Goal: Task Accomplishment & Management: Use online tool/utility

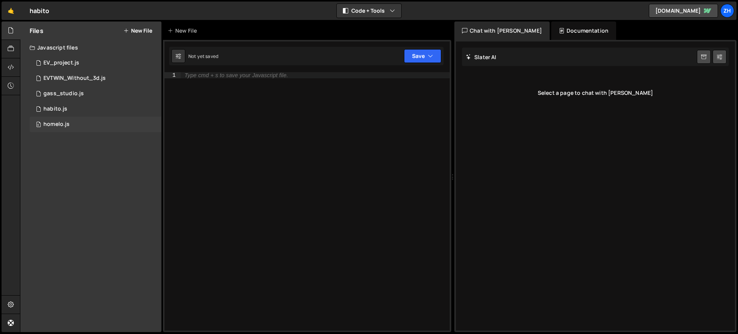
click at [72, 125] on div "0 homelo.js 0" at bounding box center [96, 124] width 132 height 15
click at [85, 123] on div "0 homelo.js 0" at bounding box center [96, 124] width 132 height 15
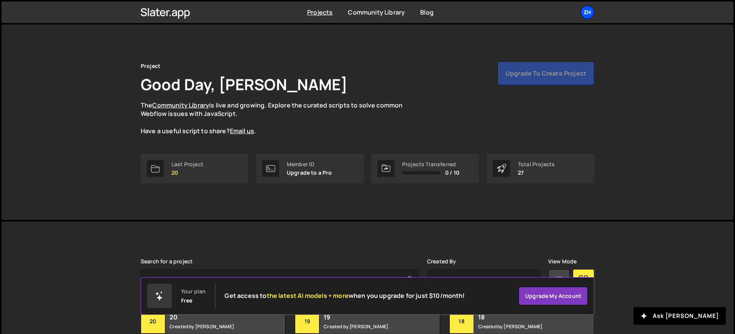
click at [587, 11] on div "zh" at bounding box center [587, 12] width 14 height 14
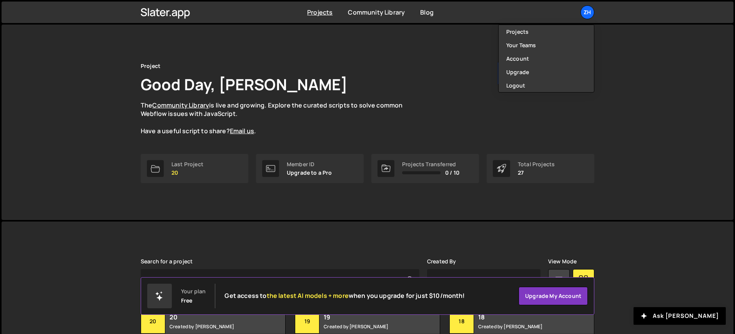
click at [622, 3] on div "Projects Community Library Blog zh Projects Your Teams Account Upgrade Logout" at bounding box center [368, 13] width 732 height 22
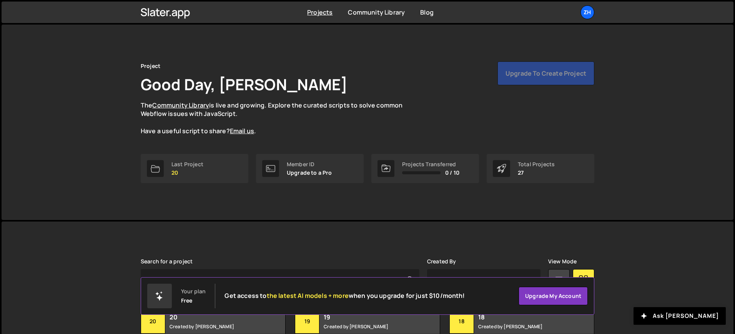
click at [612, 53] on div "Project Good Day, wahyu azhar The Community Library is live and growing. Explor…" at bounding box center [368, 123] width 732 height 196
click at [592, 12] on div "zh" at bounding box center [587, 12] width 14 height 14
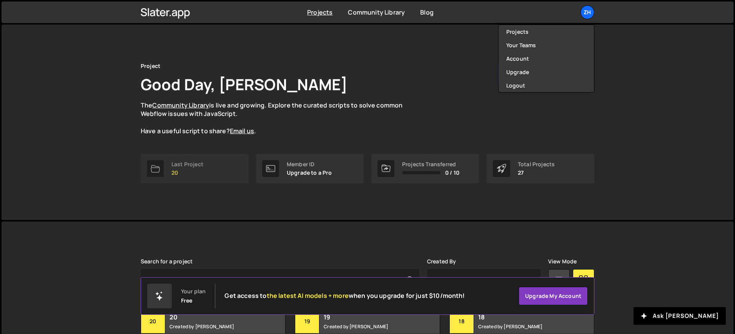
click at [205, 165] on link "Last Project 20" at bounding box center [195, 168] width 108 height 29
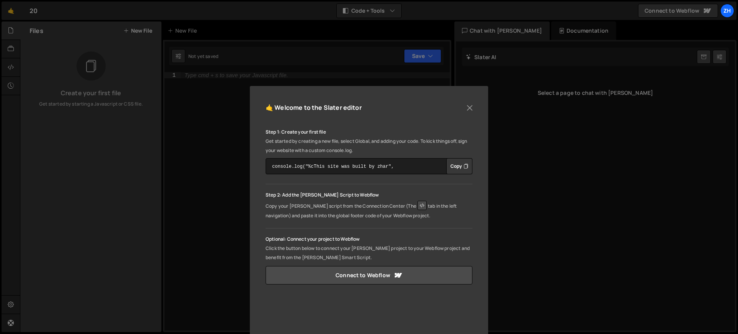
click at [474, 102] on div "🤙 Welcome to the Slater editor Step 1: Create your first file Get started by cr…" at bounding box center [369, 258] width 238 height 344
click at [469, 104] on button "Close" at bounding box center [470, 108] width 12 height 12
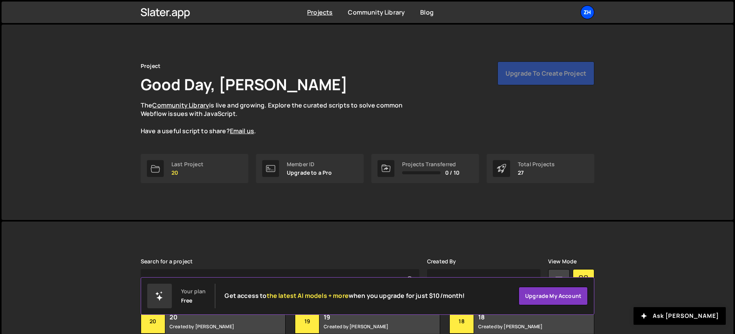
click at [593, 14] on div "zh" at bounding box center [587, 12] width 14 height 14
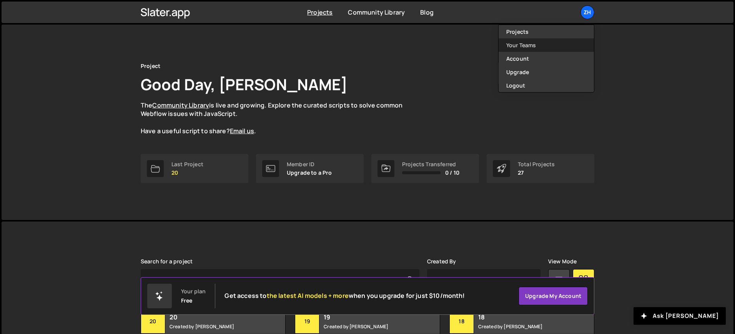
click at [554, 41] on link "Your Teams" at bounding box center [546, 44] width 95 height 13
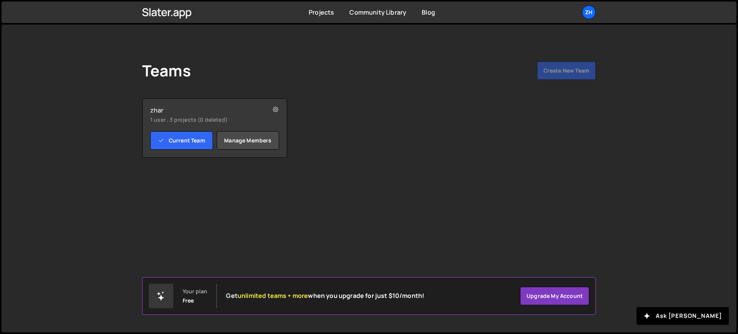
click at [248, 115] on div "zhar 1 user , 3 projects (0 deleted)" at bounding box center [214, 114] width 129 height 17
click at [217, 122] on small "1 user , 3 projects (0 deleted)" at bounding box center [203, 120] width 106 height 8
click at [591, 12] on div "zh" at bounding box center [589, 12] width 14 height 14
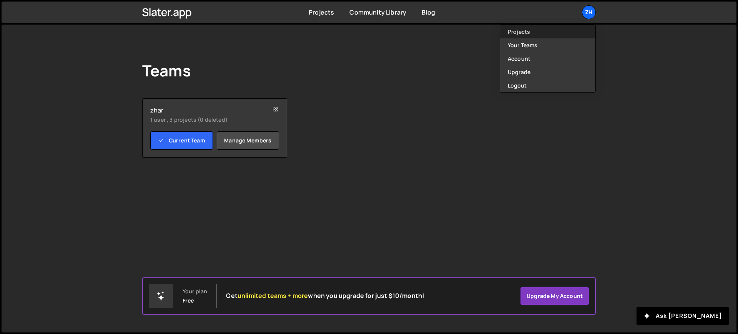
click at [568, 34] on link "Projects" at bounding box center [547, 31] width 95 height 13
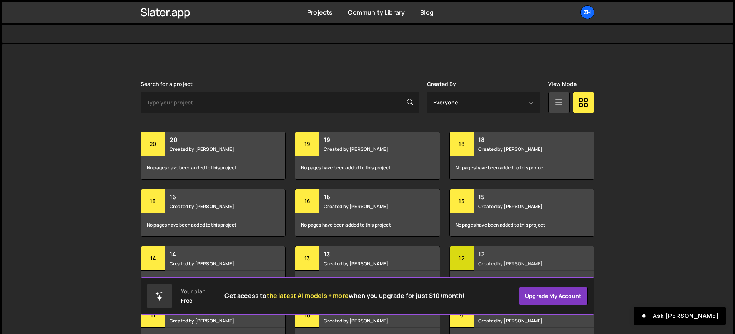
scroll to position [131, 0]
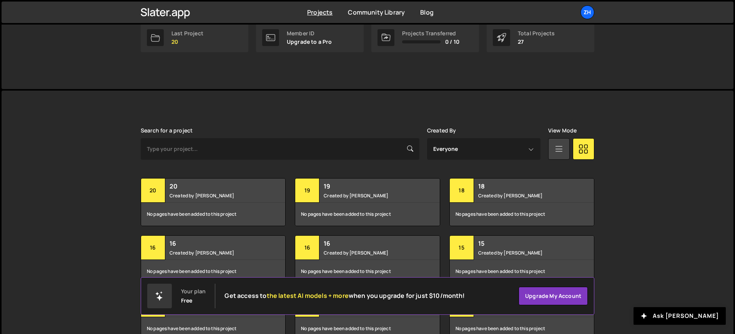
click at [562, 150] on icon at bounding box center [559, 149] width 10 height 14
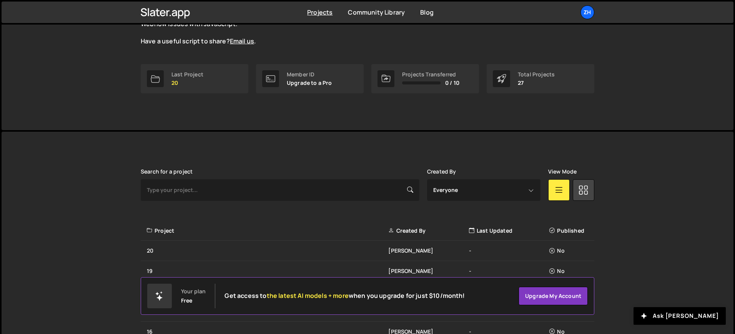
scroll to position [89, 0]
click at [501, 188] on select "Everyone Nur [PERSON_NAME]" at bounding box center [483, 191] width 113 height 22
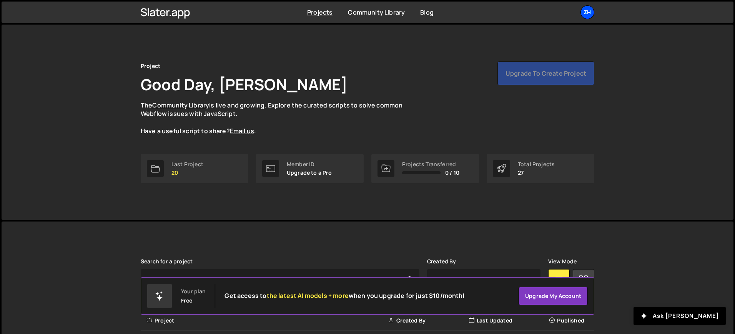
click at [591, 9] on div "zh" at bounding box center [587, 12] width 14 height 14
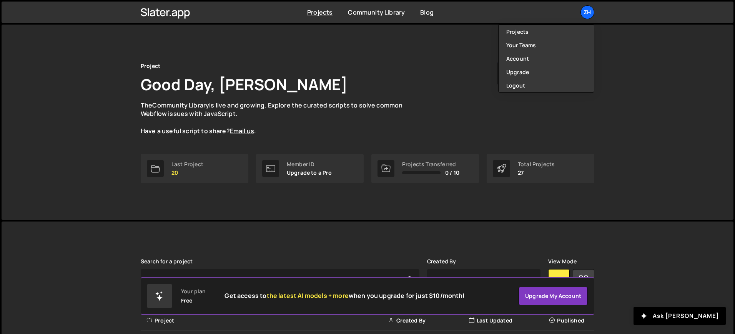
click at [468, 57] on div "Project Good Day, wahyu azhar The Community Library is live and growing. Explor…" at bounding box center [367, 123] width 477 height 196
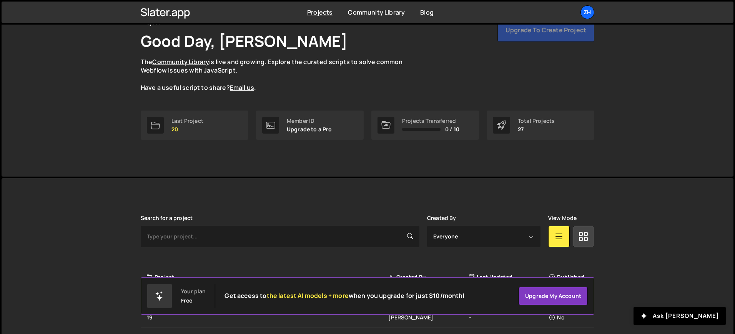
scroll to position [41, 0]
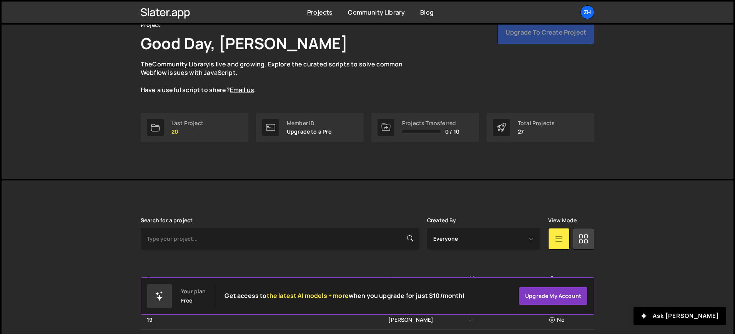
click at [560, 238] on icon at bounding box center [559, 239] width 10 height 14
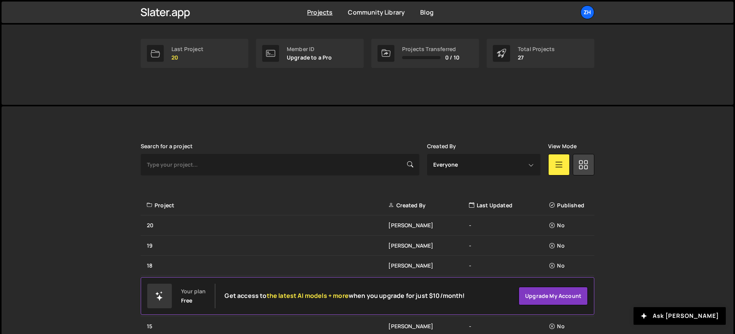
scroll to position [118, 0]
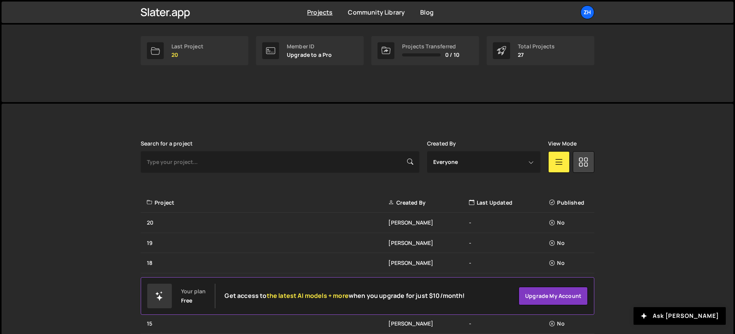
click at [496, 203] on div "Last Updated" at bounding box center [509, 203] width 80 height 8
click at [522, 169] on select "Everyone Nur Taufiq Hidayat" at bounding box center [483, 162] width 113 height 22
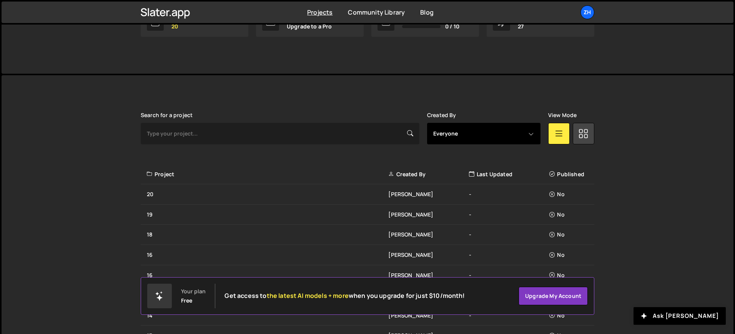
scroll to position [131, 0]
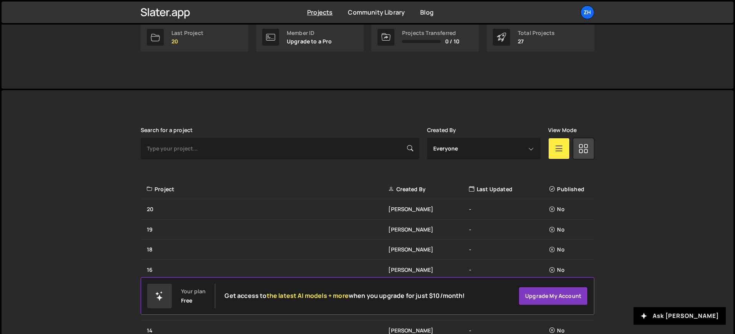
click at [421, 191] on div "Created By" at bounding box center [428, 190] width 80 height 8
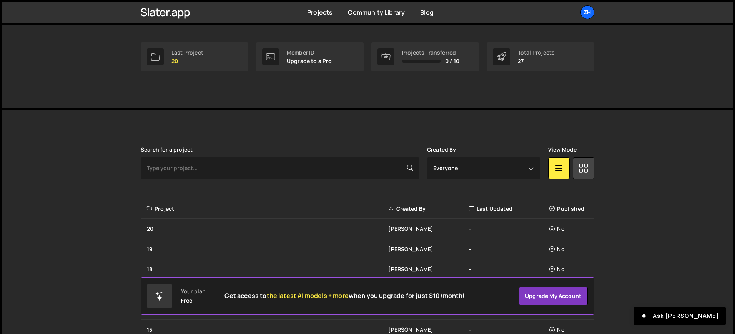
scroll to position [92, 0]
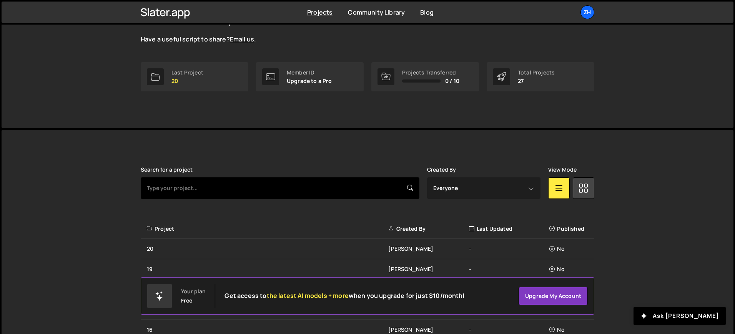
click at [274, 190] on input "text" at bounding box center [280, 189] width 279 height 22
type input "habi"
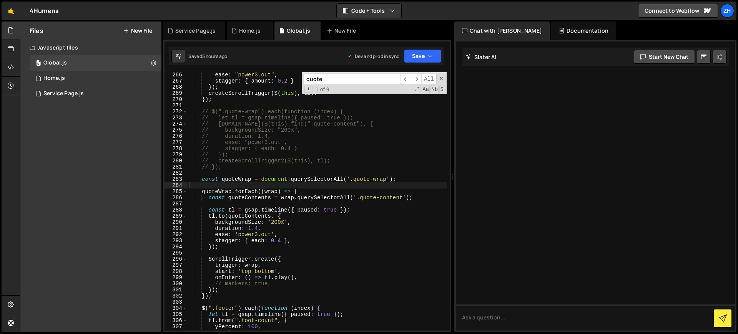
scroll to position [1649, 0]
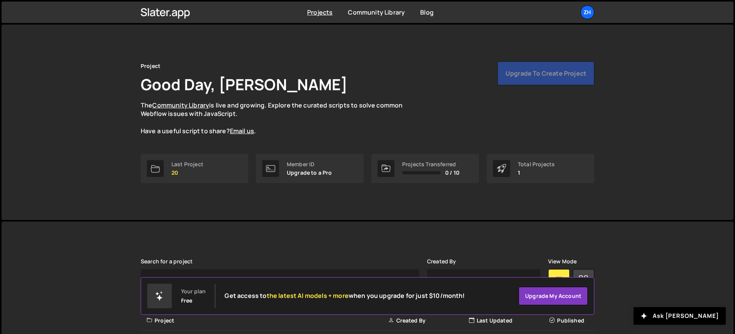
scroll to position [55, 0]
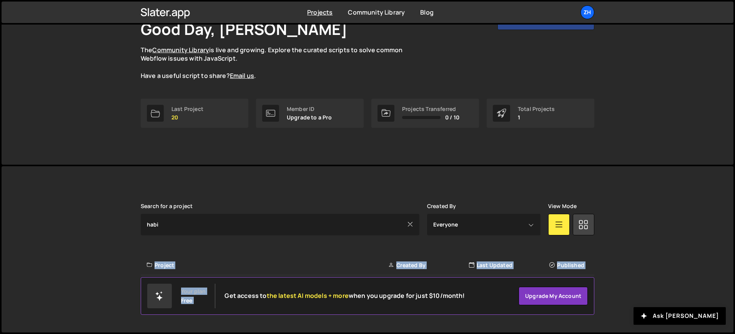
drag, startPoint x: 342, startPoint y: 286, endPoint x: 353, endPoint y: 247, distance: 40.6
click at [352, 249] on body "Projects [GEOGRAPHIC_DATA] Blog zh Projects Your Teams Account Upgrade Logout" at bounding box center [367, 140] width 735 height 390
click at [353, 248] on div "Search for a project habi Created By Everyone Nur Taufiq Hidayat View Mode Ha H…" at bounding box center [368, 249] width 454 height 93
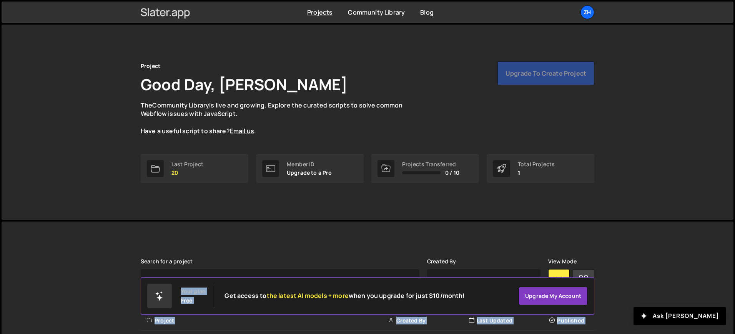
click at [155, 5] on link at bounding box center [166, 12] width 50 height 17
click at [158, 11] on icon at bounding box center [166, 12] width 50 height 13
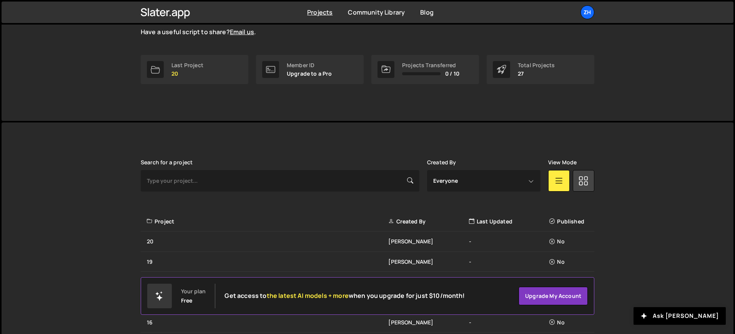
scroll to position [76, 0]
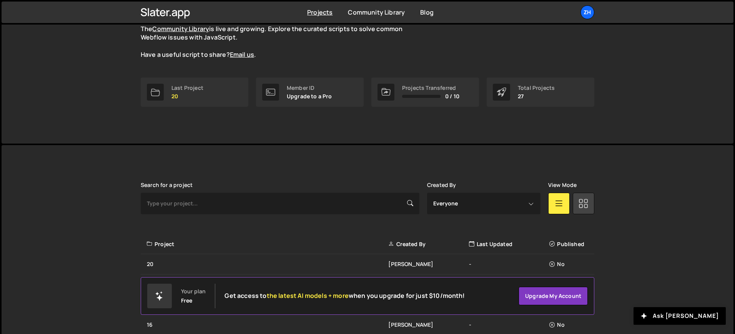
click at [576, 201] on link at bounding box center [584, 204] width 22 height 22
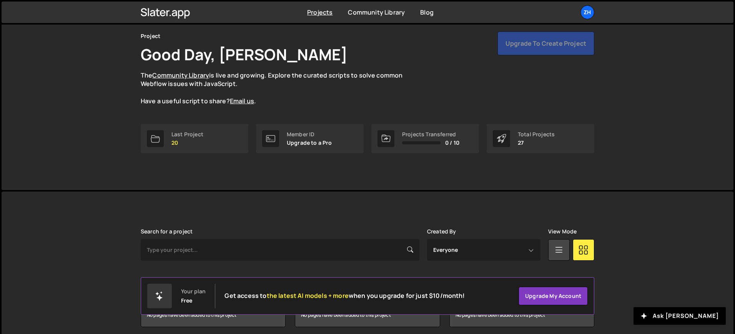
scroll to position [28, 0]
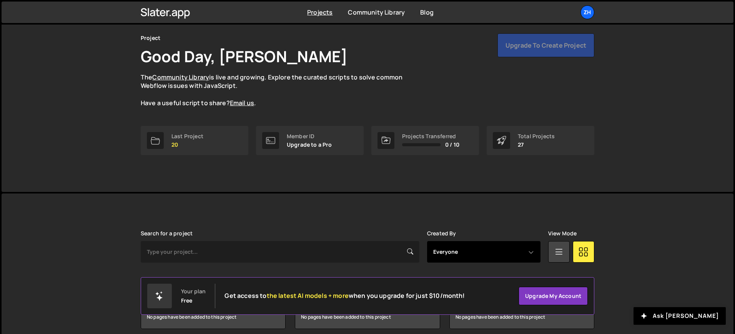
click at [523, 253] on select "Everyone Nur Taufiq Hidayat" at bounding box center [483, 252] width 113 height 22
click at [555, 248] on icon at bounding box center [559, 252] width 10 height 14
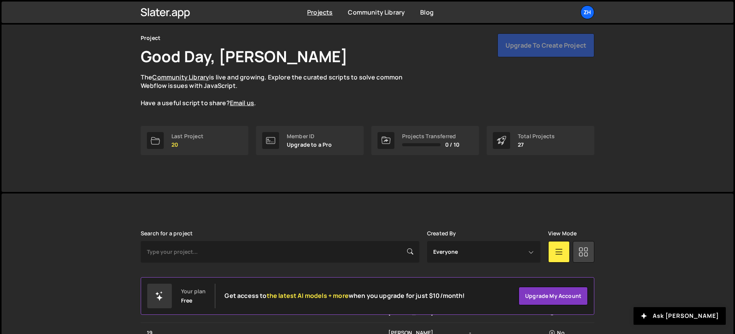
click at [585, 248] on icon at bounding box center [584, 252] width 10 height 14
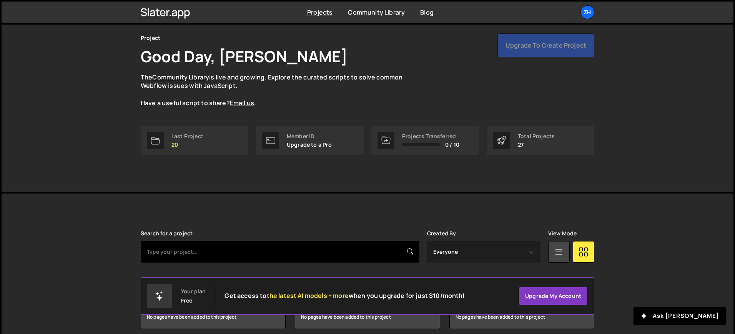
click at [350, 242] on input "text" at bounding box center [280, 252] width 279 height 22
click at [266, 253] on input "hbaito" at bounding box center [280, 252] width 279 height 22
type input "habito"
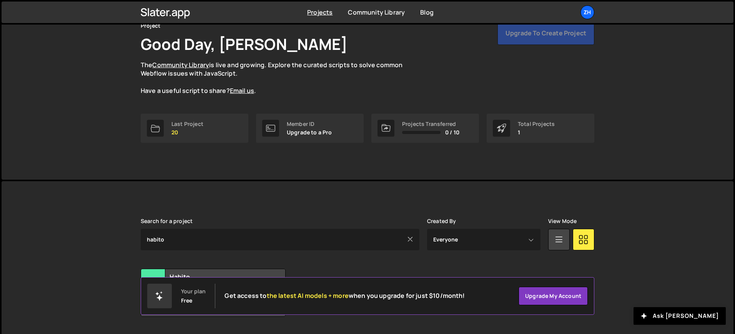
scroll to position [62, 0]
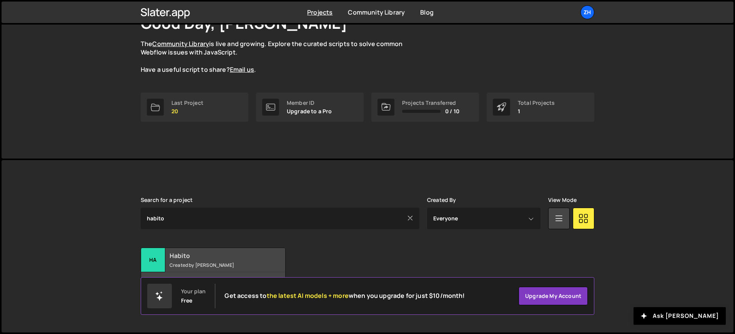
click at [183, 254] on h2 "Habito" at bounding box center [216, 256] width 93 height 8
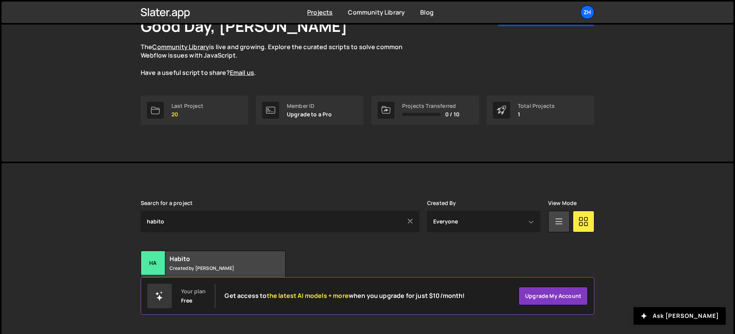
scroll to position [61, 0]
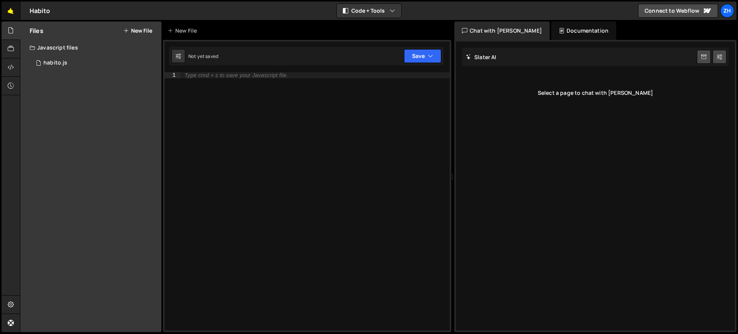
click at [10, 12] on link "🤙" at bounding box center [11, 11] width 19 height 18
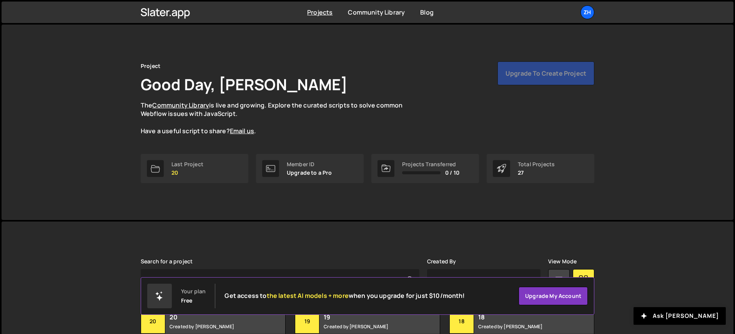
scroll to position [11, 0]
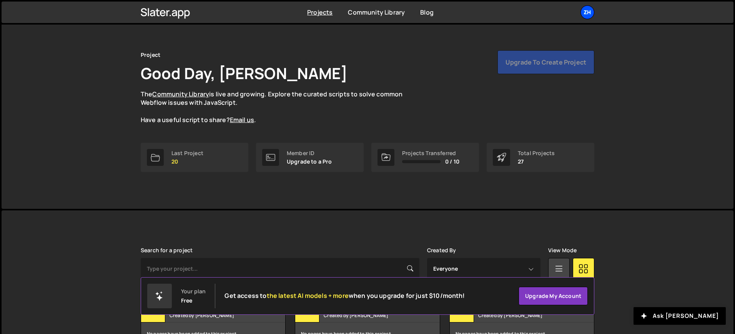
click at [588, 16] on div "zh" at bounding box center [587, 12] width 14 height 14
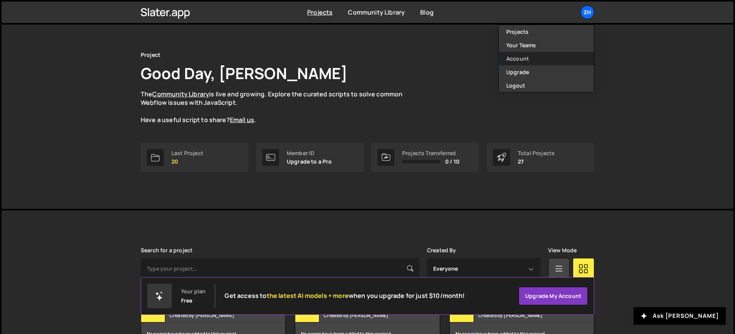
click at [551, 59] on link "Account" at bounding box center [546, 58] width 95 height 13
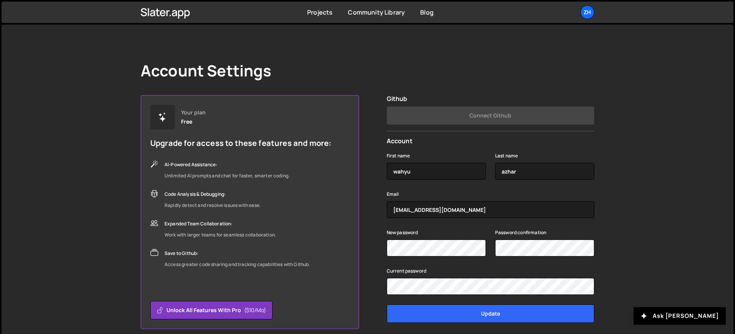
click at [594, 16] on link "zh" at bounding box center [587, 12] width 14 height 14
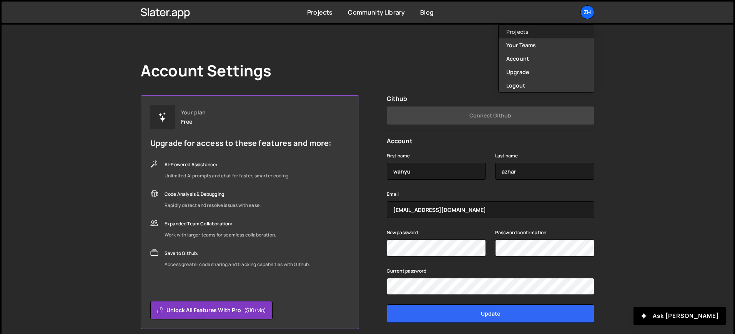
click at [572, 35] on link "Projects" at bounding box center [546, 31] width 95 height 13
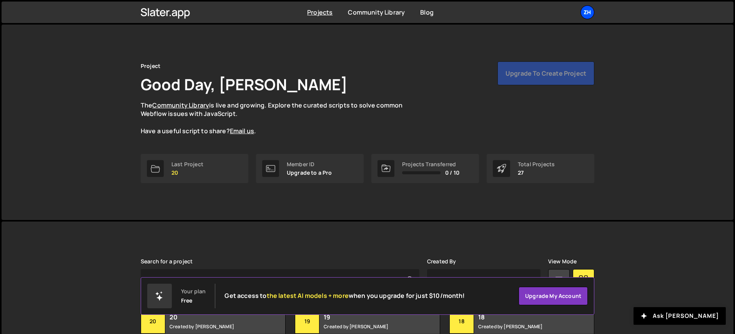
click at [584, 15] on div "zh" at bounding box center [587, 12] width 14 height 14
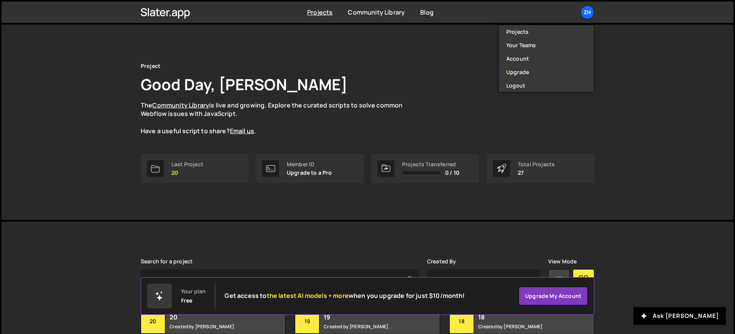
click at [617, 2] on div "Projects Community Library Blog zh Projects Your Teams Account Upgrade Logout" at bounding box center [368, 13] width 732 height 22
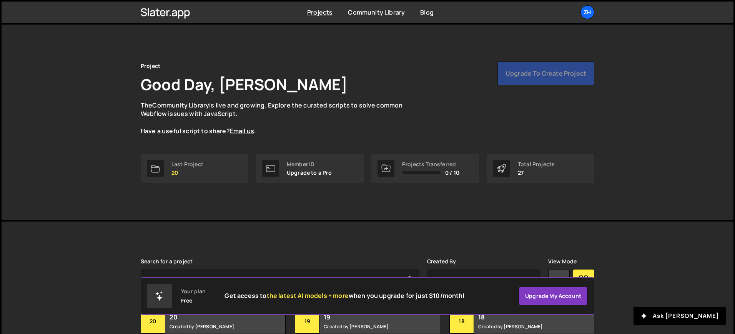
click at [308, 166] on div "Member ID" at bounding box center [309, 164] width 45 height 6
click at [154, 160] on div at bounding box center [155, 168] width 17 height 17
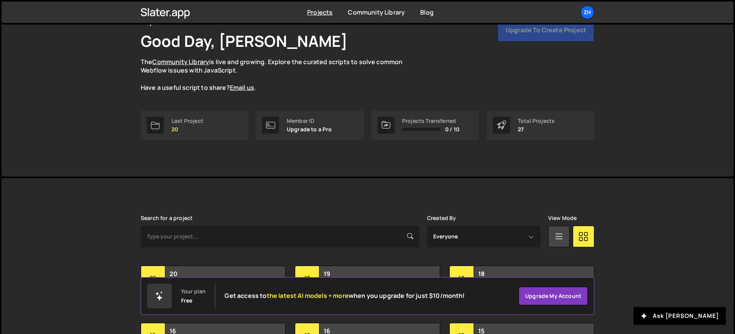
scroll to position [42, 0]
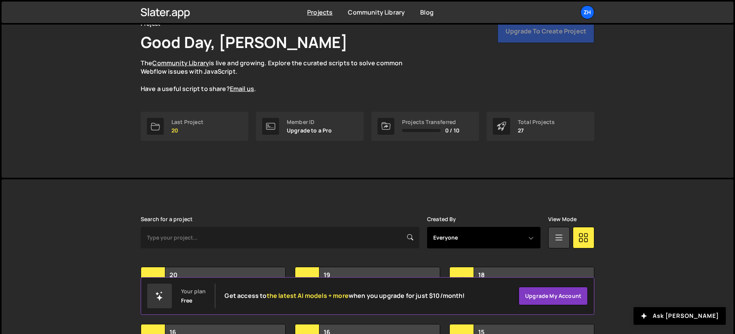
click at [466, 233] on select "Everyone Nur Taufiq Hidayat" at bounding box center [483, 238] width 113 height 22
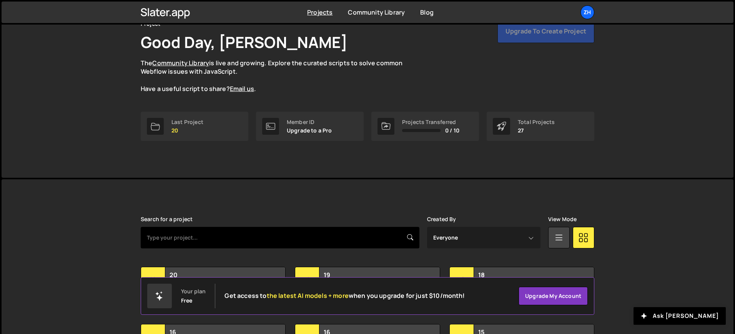
click at [371, 230] on input "text" at bounding box center [280, 238] width 279 height 22
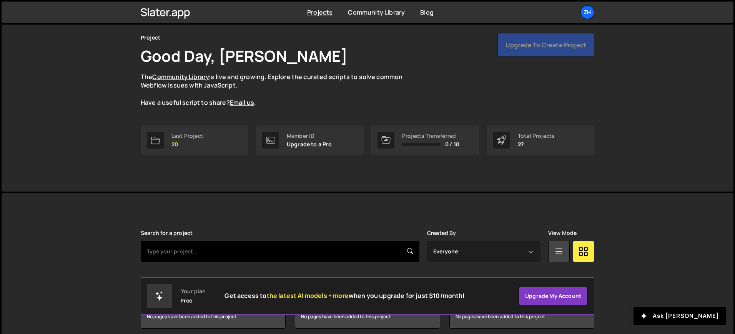
scroll to position [0, 0]
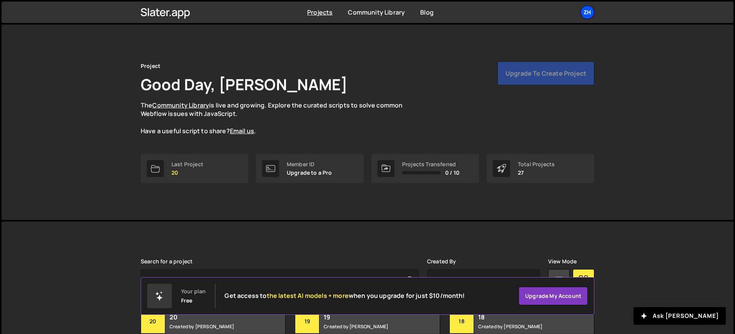
click at [584, 14] on div "zh" at bounding box center [587, 12] width 14 height 14
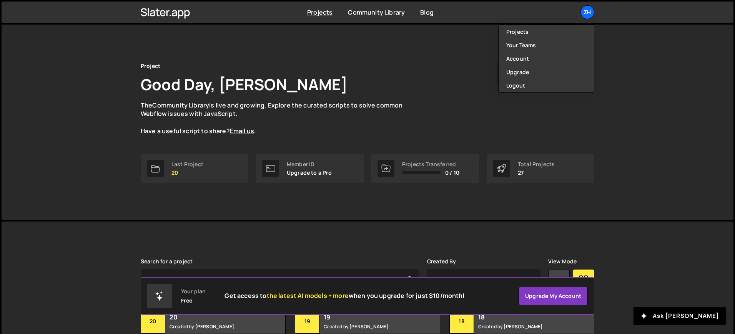
click at [674, 115] on div "Project Good Day, wahyu azhar The Community Library is live and growing. Explor…" at bounding box center [368, 123] width 732 height 196
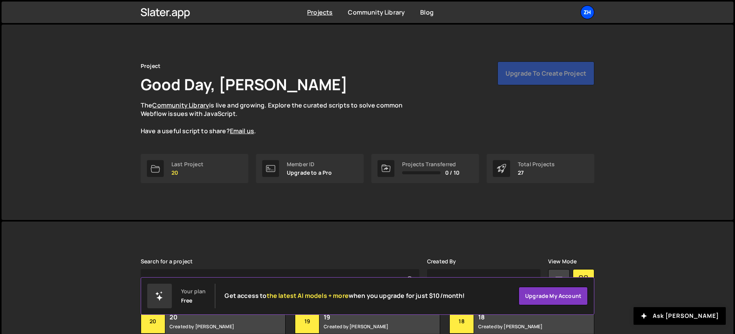
click at [588, 6] on div "zh" at bounding box center [587, 12] width 14 height 14
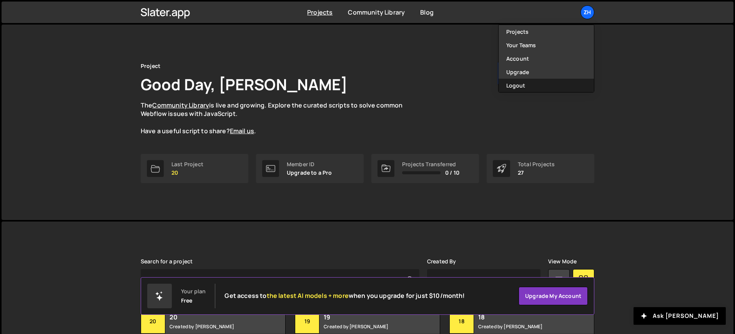
click at [546, 82] on button "Logout" at bounding box center [546, 85] width 95 height 13
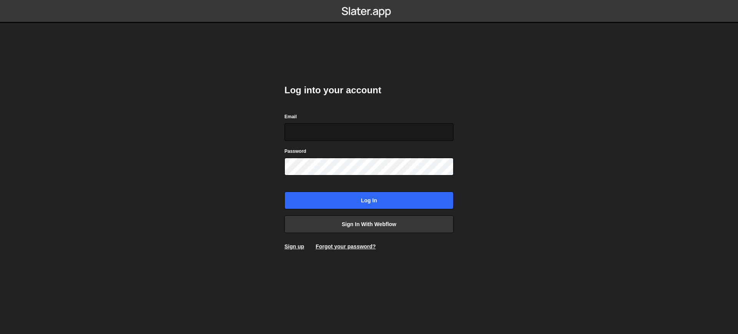
click at [390, 134] on input "Email" at bounding box center [368, 132] width 169 height 18
type input "[EMAIL_ADDRESS][DOMAIN_NAME]"
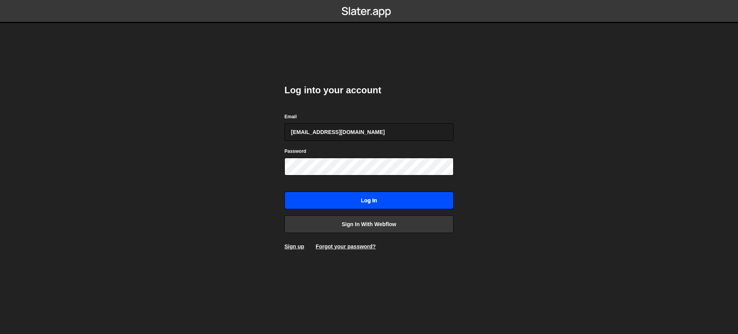
click at [373, 203] on input "Log in" at bounding box center [368, 201] width 169 height 18
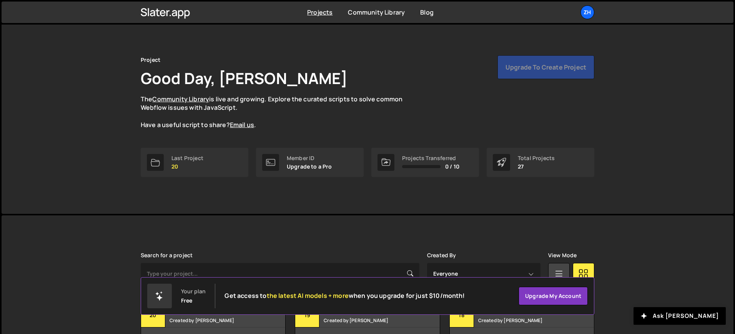
scroll to position [8, 0]
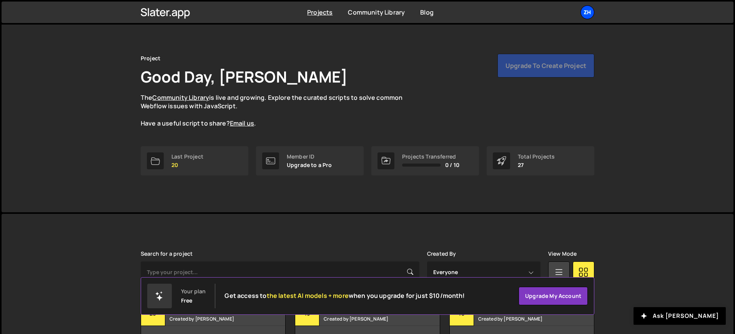
click at [589, 10] on div "zh" at bounding box center [587, 12] width 14 height 14
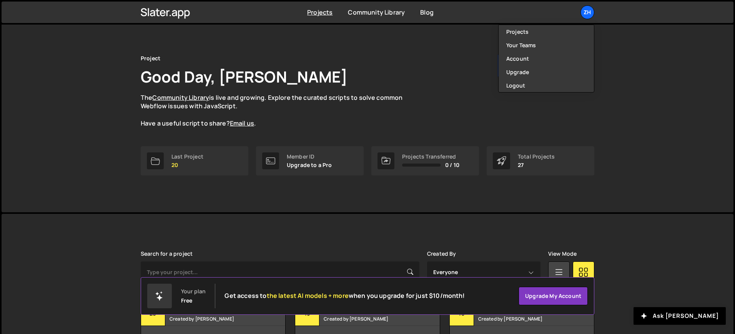
click at [456, 56] on div "Project Good Day, wahyu azhar The Community Library is live and growing. Explor…" at bounding box center [368, 91] width 454 height 74
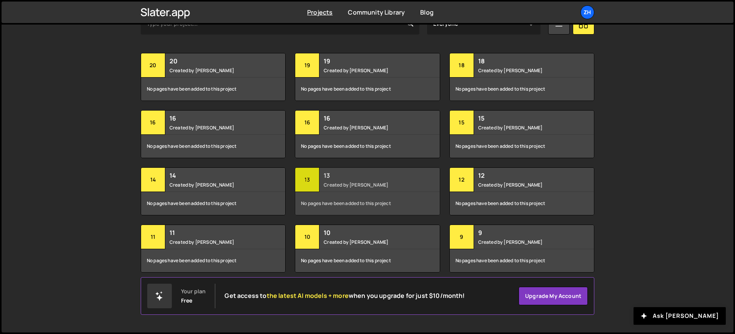
scroll to position [0, 0]
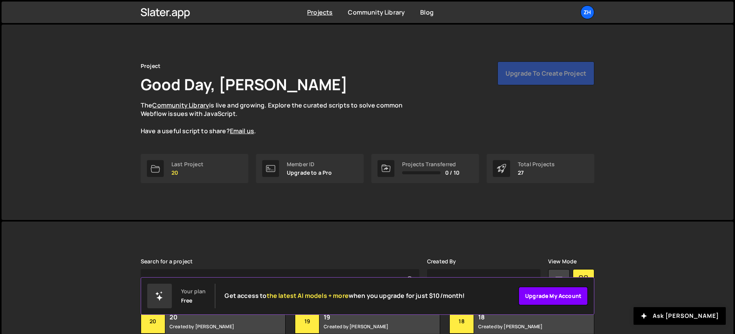
click at [537, 296] on link "Upgrade my account" at bounding box center [553, 296] width 69 height 18
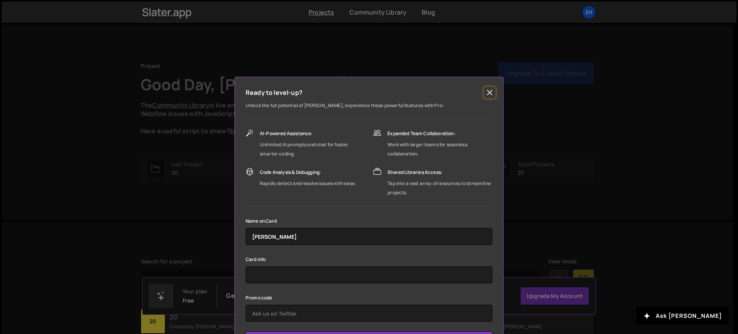
click at [490, 91] on button "Close" at bounding box center [490, 93] width 12 height 12
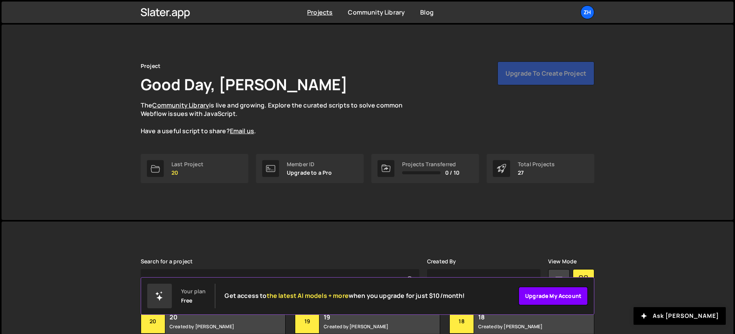
scroll to position [256, 0]
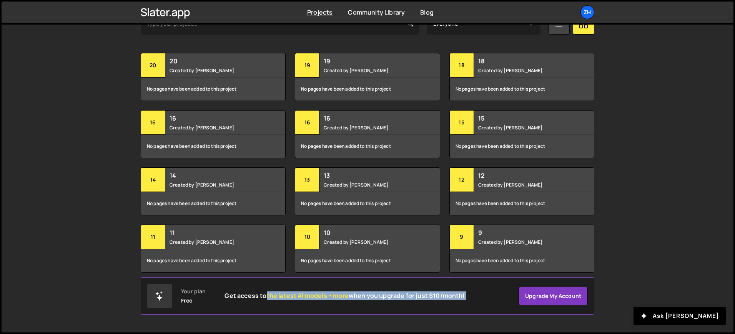
drag, startPoint x: 264, startPoint y: 294, endPoint x: 516, endPoint y: 294, distance: 251.8
click at [516, 294] on div "Your plan Free Get access to the latest AI models + more when you upgrade for j…" at bounding box center [368, 297] width 454 height 38
click at [176, 302] on div "Your plan Free Get access to the latest AI models + more when you upgrade for j…" at bounding box center [306, 296] width 318 height 25
click at [145, 299] on div "Your plan Free Get access to the latest AI models + more when you upgrade for j…" at bounding box center [368, 297] width 454 height 38
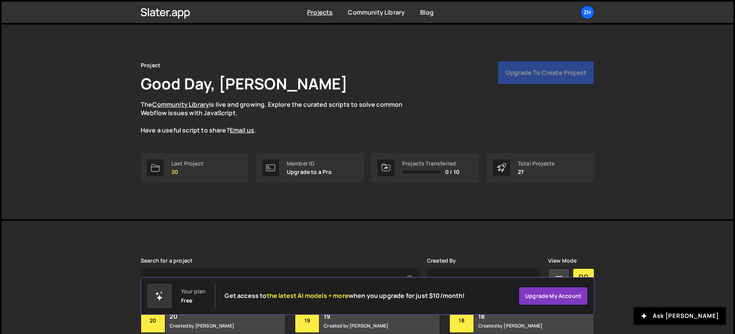
scroll to position [0, 0]
click at [521, 176] on p "27" at bounding box center [536, 173] width 37 height 6
click at [497, 167] on icon at bounding box center [502, 168] width 10 height 9
click at [587, 5] on div "Projects Community Library Blog zh Projects Your Teams Account Upgrade Logout" at bounding box center [367, 13] width 477 height 22
click at [587, 16] on div "zh" at bounding box center [587, 12] width 14 height 14
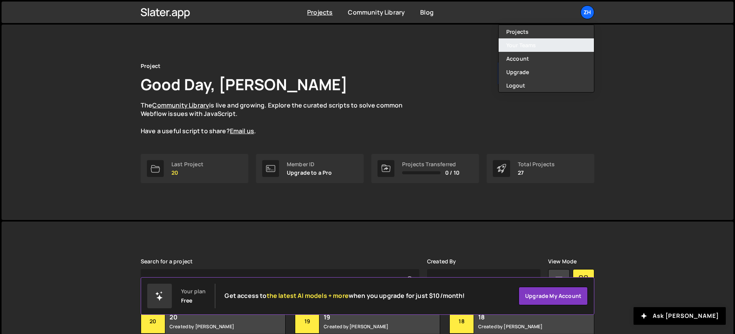
click at [561, 48] on link "Your Teams" at bounding box center [546, 44] width 95 height 13
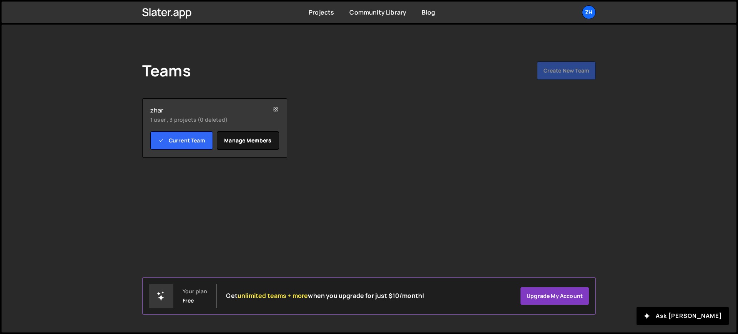
click at [253, 140] on link "Manage members" at bounding box center [248, 140] width 63 height 18
click at [194, 119] on small "1 user , 3 projects (0 deleted)" at bounding box center [203, 120] width 106 height 8
click at [202, 141] on link "Current Team" at bounding box center [181, 140] width 63 height 18
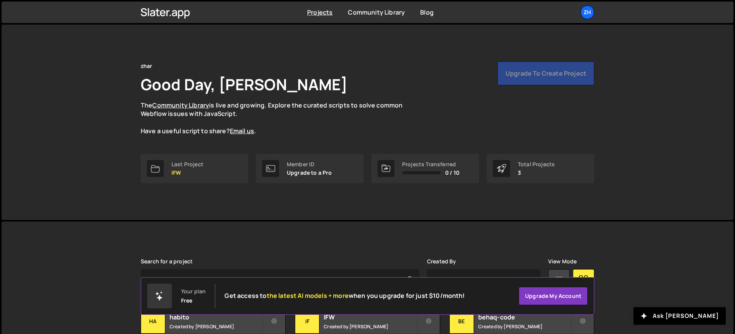
scroll to position [62, 0]
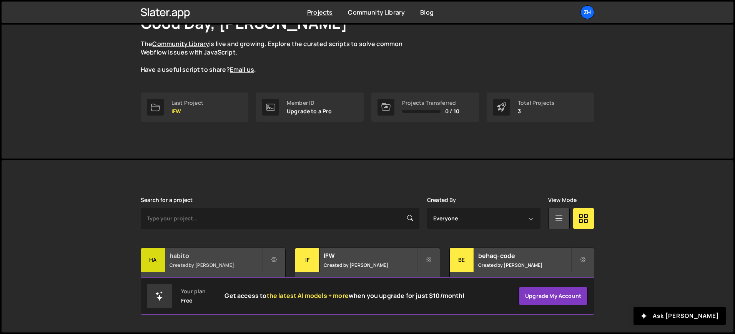
click at [230, 252] on h2 "habito" at bounding box center [216, 256] width 93 height 8
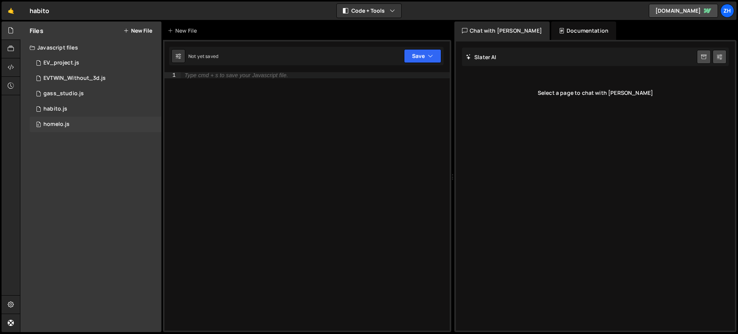
click at [76, 129] on div "0 homelo.js 0" at bounding box center [96, 124] width 132 height 15
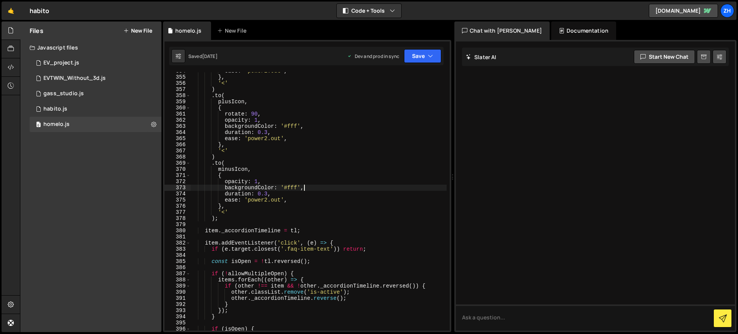
click at [312, 188] on div "ease : 'power2.out' , } , '<' ) . to ( plusIcon , { rotate : 90 , opacity : 1 ,…" at bounding box center [318, 203] width 256 height 271
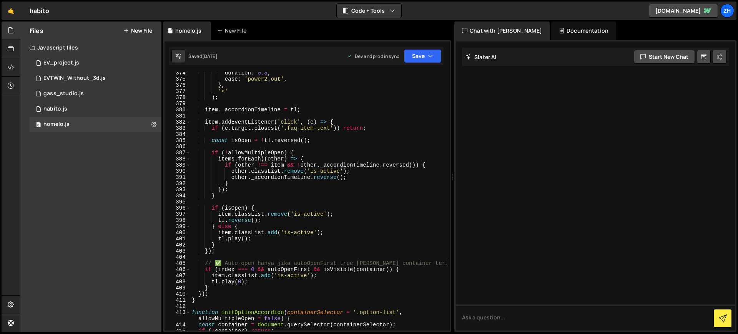
click at [339, 195] on div "duration : 0.3 , ease : 'power2.out' , } , '<' ) ; item . _accordionTimeline = …" at bounding box center [318, 205] width 256 height 271
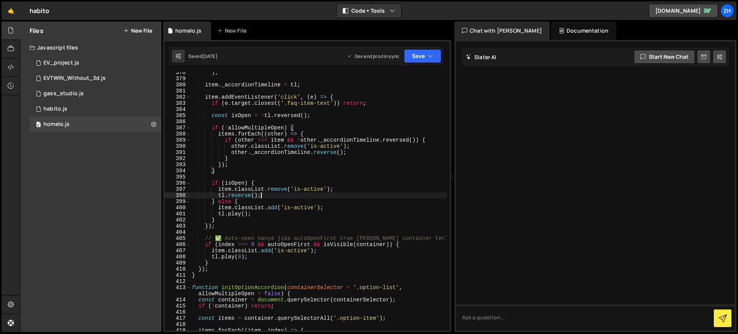
click at [339, 195] on div ") ; item . _accordionTimeline = tl ; item . addEventListener ( 'click' , ( e ) …" at bounding box center [318, 205] width 256 height 271
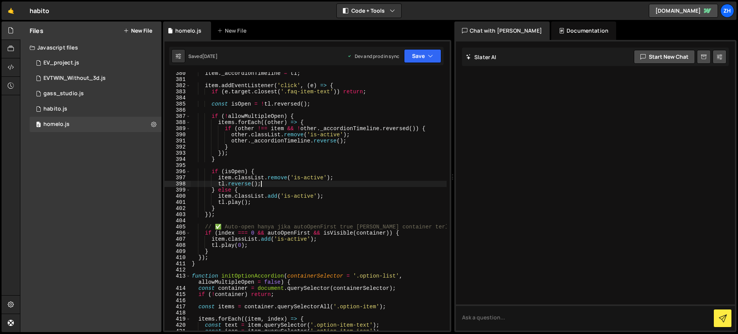
scroll to position [2358, 0]
click at [343, 193] on div "item . _accordionTimeline = tl ; item . addEventListener ( 'click' , ( e ) => {…" at bounding box center [318, 205] width 256 height 271
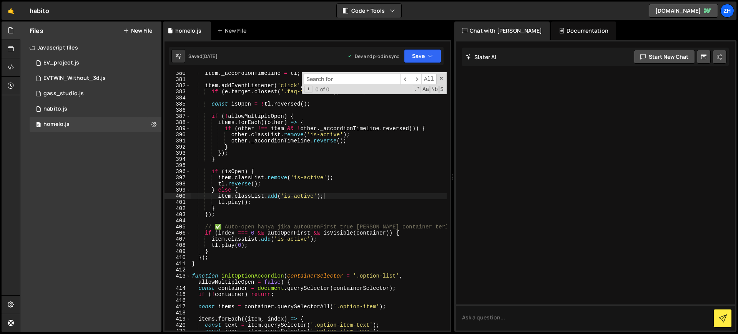
type textarea "});"
click at [357, 154] on div "item . _accordionTimeline = tl ; item . addEventListener ( 'click' , ( e ) => {…" at bounding box center [318, 205] width 256 height 271
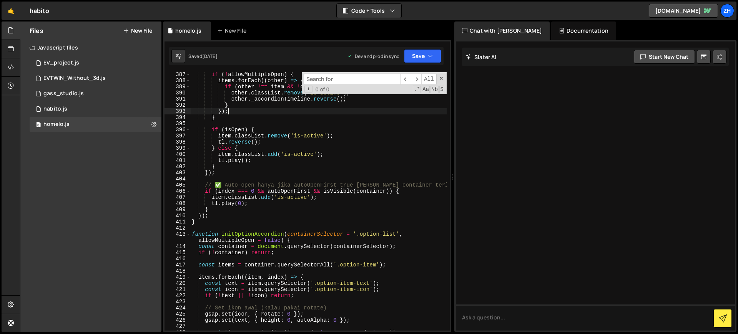
scroll to position [2415, 0]
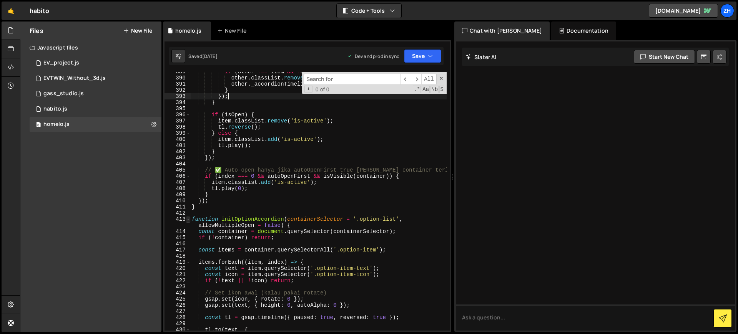
click at [188, 219] on span at bounding box center [188, 219] width 4 height 6
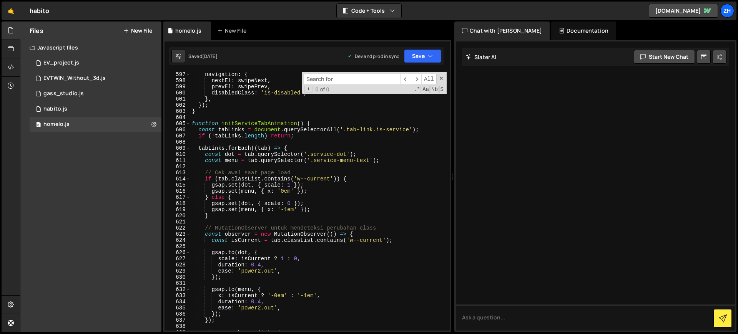
scroll to position [3187, 0]
click at [189, 123] on span at bounding box center [188, 124] width 4 height 6
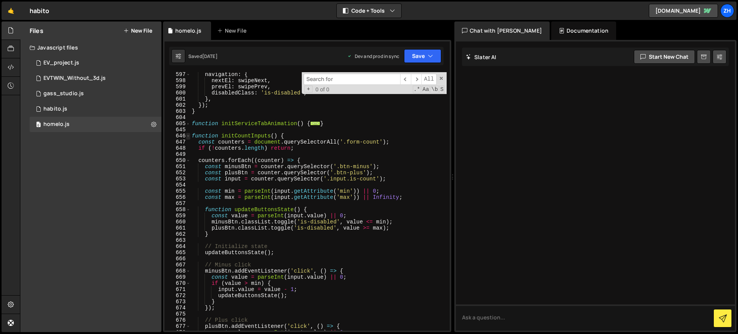
click at [186, 136] on span at bounding box center [188, 136] width 4 height 6
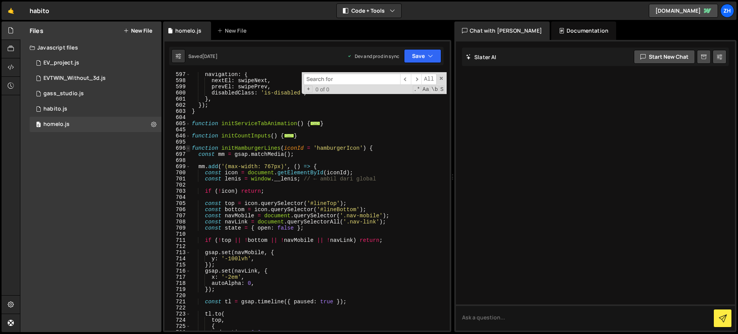
click at [187, 150] on span at bounding box center [188, 148] width 4 height 6
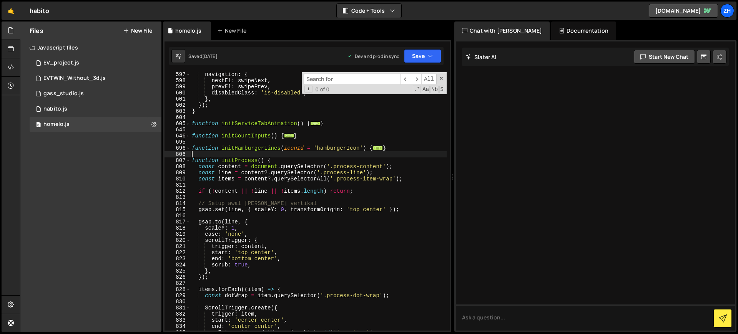
click at [397, 153] on div "navigation : { nextEl : swipeNext , prevEl : swipePrev , disabledClass : 'is-di…" at bounding box center [318, 207] width 256 height 271
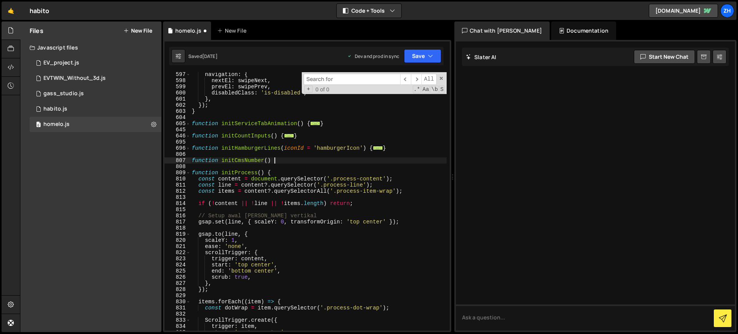
scroll to position [0, 5]
type textarea "function initCmsNumber() {}"
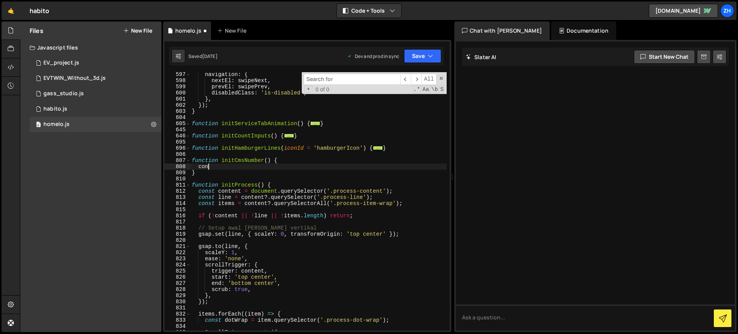
scroll to position [0, 0]
type textarea "c"
paste textarea "});"
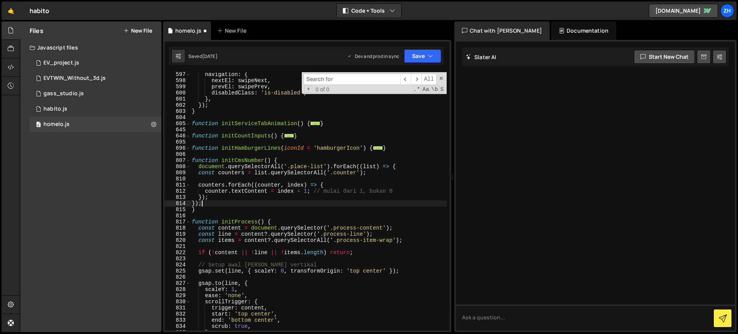
click at [318, 163] on div "navigation : { nextEl : swipeNext , prevEl : swipePrev , disabledClass : 'is-di…" at bounding box center [318, 207] width 256 height 271
type textarea "function initCmsNumber() {"
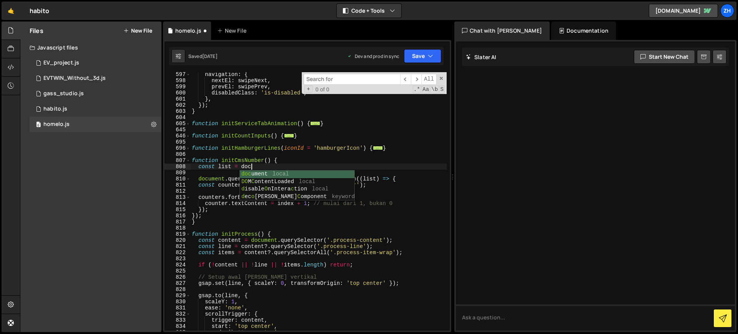
scroll to position [0, 4]
click at [318, 163] on div "navigation : { nextEl : swipeNext , prevEl : swipePrev , disabledClass : 'is-di…" at bounding box center [318, 207] width 256 height 271
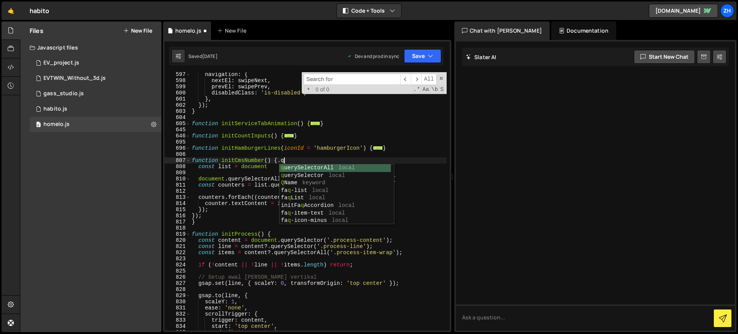
scroll to position [0, 7]
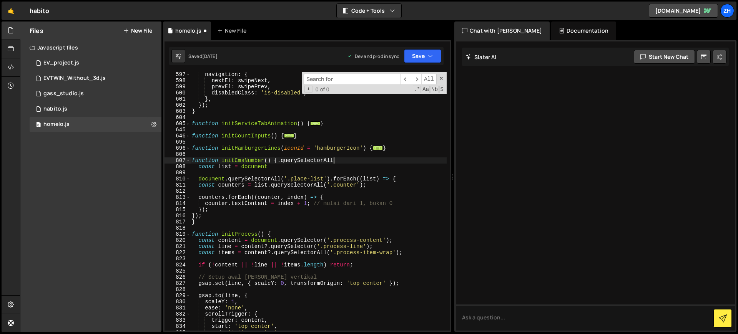
click at [278, 160] on div "navigation : { nextEl : swipeNext , prevEl : swipePrev , disabledClass : 'is-di…" at bounding box center [318, 207] width 256 height 271
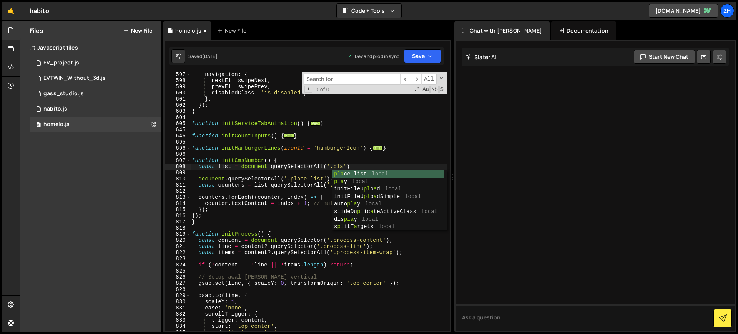
scroll to position [0, 10]
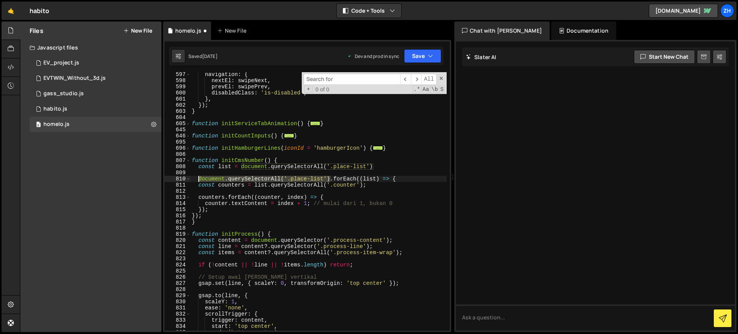
drag, startPoint x: 331, startPoint y: 179, endPoint x: 200, endPoint y: 180, distance: 130.7
click at [200, 180] on div "navigation : { nextEl : swipeNext , prevEl : swipePrev , disabledClass : 'is-di…" at bounding box center [318, 207] width 256 height 271
click at [279, 176] on div "navigation : { nextEl : swipeNext , prevEl : swipePrev , disabledClass : 'is-di…" at bounding box center [318, 207] width 256 height 271
click at [371, 184] on div "navigation : { nextEl : swipeNext , prevEl : swipePrev , disabledClass : 'is-di…" at bounding box center [318, 207] width 256 height 271
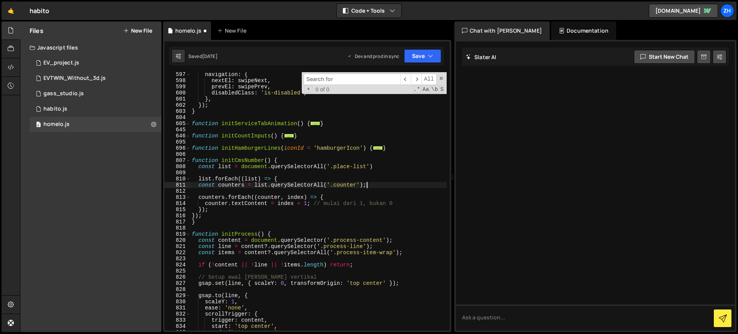
click at [212, 179] on div "navigation : { nextEl : swipeNext , prevEl : swipePrev , disabledClass : 'is-di…" at bounding box center [318, 207] width 256 height 271
click at [340, 196] on div "navigation : { nextEl : swipeNext , prevEl : swipePrev , disabledClass : 'is-di…" at bounding box center [318, 207] width 256 height 271
click at [215, 180] on div "navigation : { nextEl : swipeNext , prevEl : swipePrev , disabledClass : 'is-di…" at bounding box center [318, 207] width 256 height 271
click at [231, 168] on div "navigation : { nextEl : swipeNext , prevEl : swipePrev , disabledClass : 'is-di…" at bounding box center [318, 207] width 256 height 271
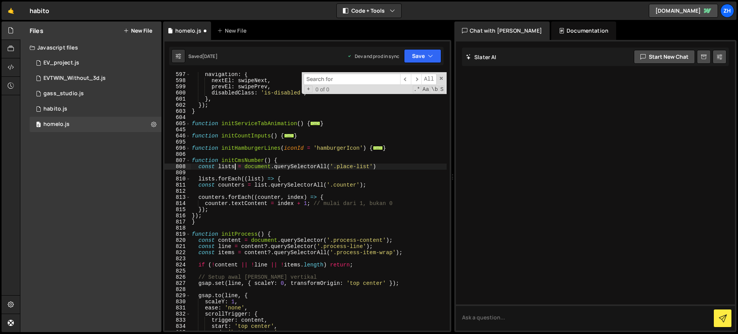
click at [339, 201] on div "navigation : { nextEl : swipeNext , prevEl : swipePrev , disabledClass : 'is-di…" at bounding box center [318, 207] width 256 height 271
click at [321, 212] on div "navigation : { nextEl : swipeNext , prevEl : swipePrev , disabledClass : 'is-di…" at bounding box center [318, 207] width 256 height 271
click at [316, 218] on div "navigation : { nextEl : swipeNext , prevEl : swipePrev , disabledClass : 'is-di…" at bounding box center [318, 207] width 256 height 271
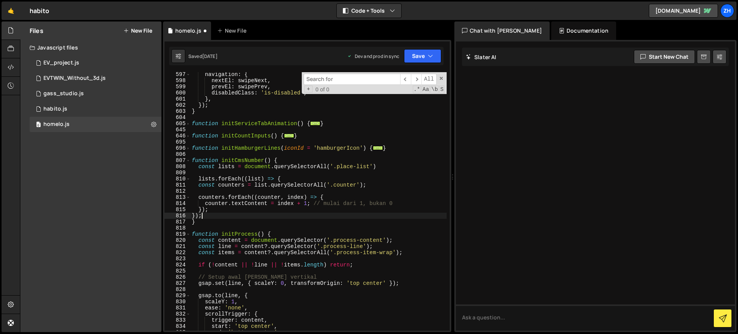
type textarea "});"
click at [306, 226] on div "navigation : { nextEl : swipeNext , prevEl : swipePrev , disabledClass : 'is-di…" at bounding box center [318, 207] width 256 height 271
click at [306, 225] on div "navigation : { nextEl : swipeNext , prevEl : swipePrev , disabledClass : 'is-di…" at bounding box center [318, 207] width 256 height 271
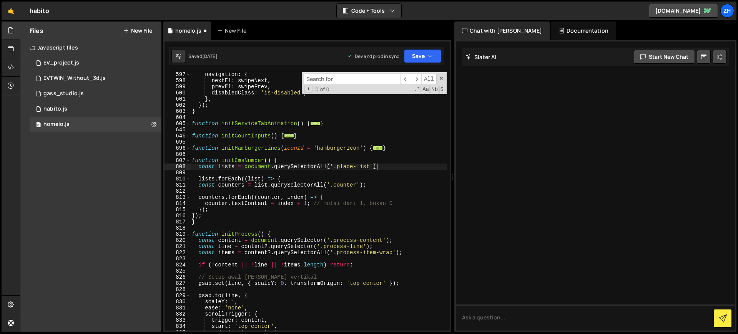
click at [393, 167] on div "navigation : { nextEl : swipeNext , prevEl : swipePrev , disabledClass : 'is-di…" at bounding box center [318, 207] width 256 height 271
type textarea "const lists = document.querySelectorAll('.place-list')"
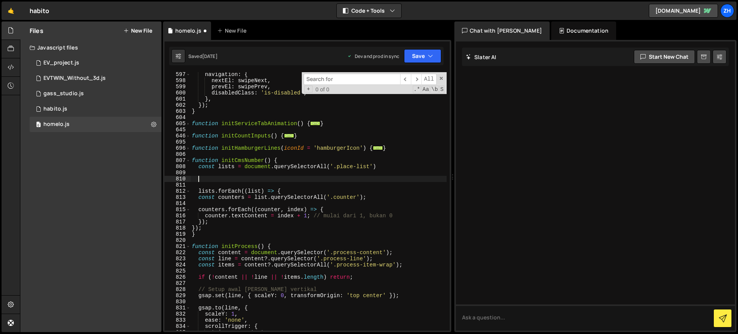
scroll to position [0, 0]
click at [204, 178] on div "navigation : { nextEl : swipeNext , prevEl : swipePrev , disabledClass : 'is-di…" at bounding box center [318, 207] width 256 height 271
paste textarea "(!quoteWrap.length) return;"
click at [233, 178] on div "navigation : { nextEl : swipeNext , prevEl : swipePrev , disabledClass : 'is-di…" at bounding box center [318, 207] width 256 height 271
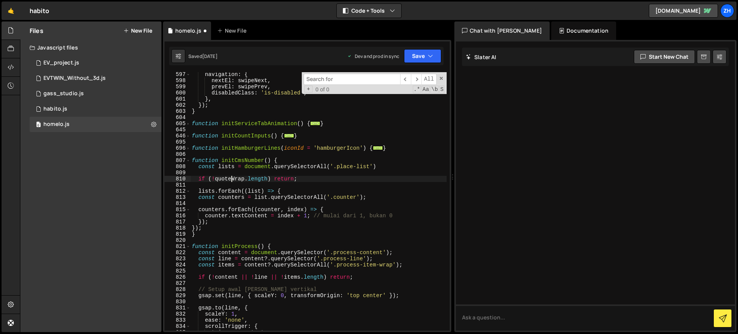
click at [233, 178] on div "navigation : { nextEl : swipeNext , prevEl : swipePrev , disabledClass : 'is-di…" at bounding box center [318, 207] width 256 height 271
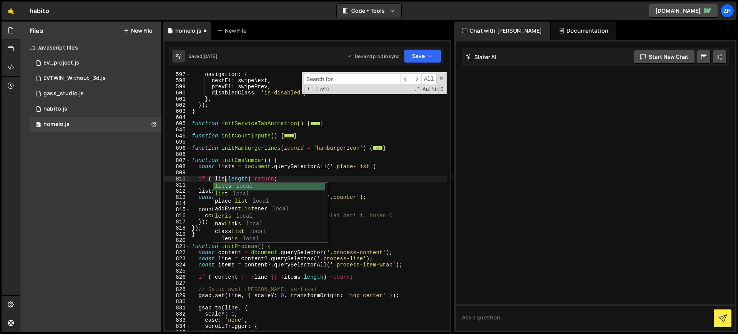
scroll to position [0, 2]
type textarea "if (!lists.length) return;"
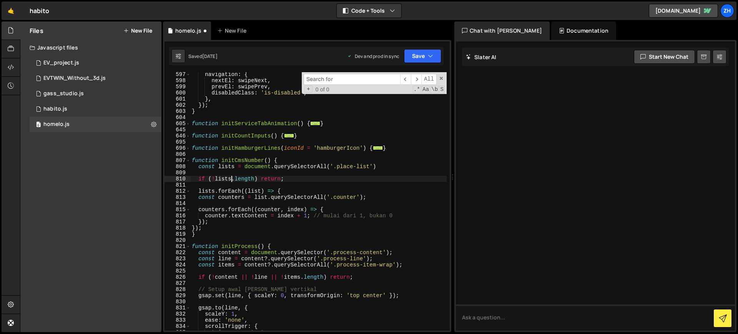
click at [329, 183] on div "navigation : { nextEl : swipeNext , prevEl : swipePrev , disabledClass : 'is-di…" at bounding box center [318, 207] width 256 height 271
click at [441, 78] on span at bounding box center [441, 78] width 5 height 5
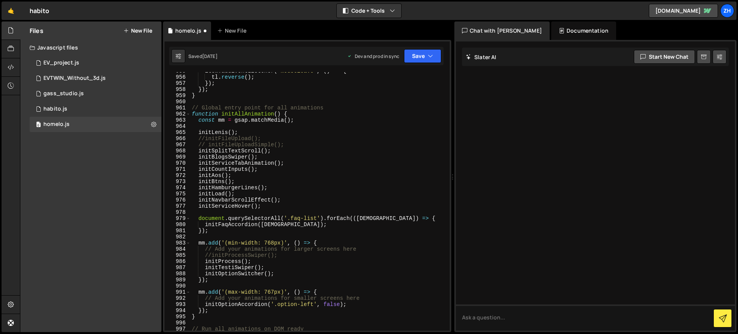
scroll to position [4193, 0]
click at [319, 207] on div "item . addEventListener ( 'mouseleave' , ( ) => { tl . reverse ( ) ; }) ; }) ; …" at bounding box center [318, 203] width 256 height 271
click at [315, 179] on div "item . addEventListener ( 'mouseleave' , ( ) => { tl . reverse ( ) ; }) ; }) ; …" at bounding box center [318, 203] width 256 height 271
type textarea "initAos();"
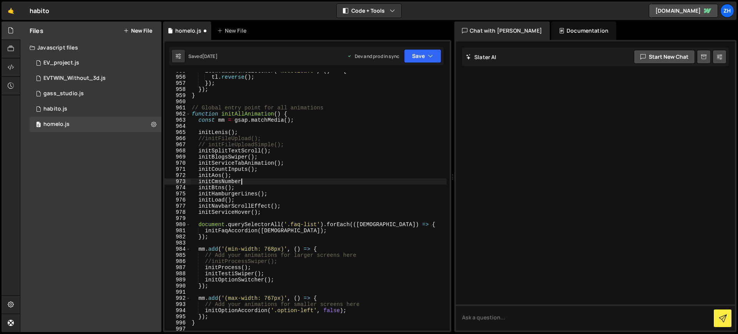
scroll to position [0, 3]
click at [355, 173] on div "item . addEventListener ( 'mouseleave' , ( ) => { tl . reverse ( ) ; }) ; }) ; …" at bounding box center [318, 203] width 256 height 271
type textarea "initAos();"
click at [428, 55] on icon "button" at bounding box center [430, 56] width 5 height 8
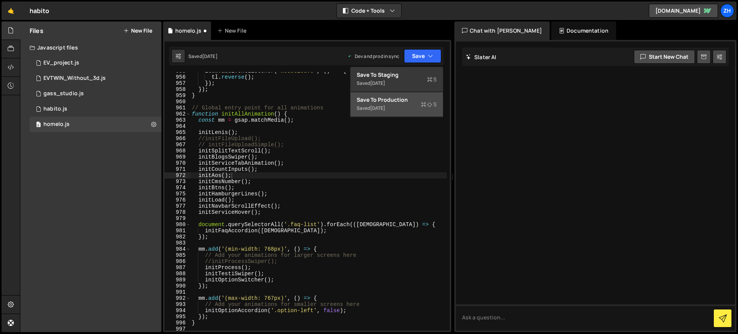
click at [414, 104] on div "Saved [DATE]" at bounding box center [397, 108] width 80 height 9
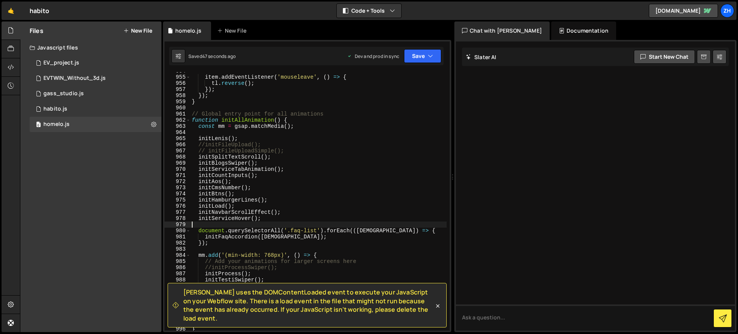
click at [341, 223] on div "item . addEventListener ( 'mouseleave' , ( ) => { tl . reverse ( ) ; }) ; }) ; …" at bounding box center [318, 203] width 256 height 271
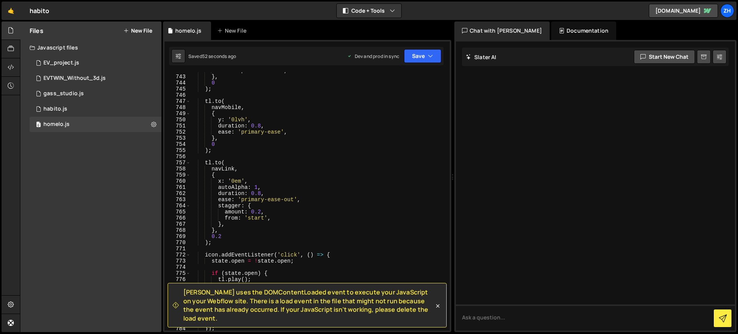
scroll to position [4586, 0]
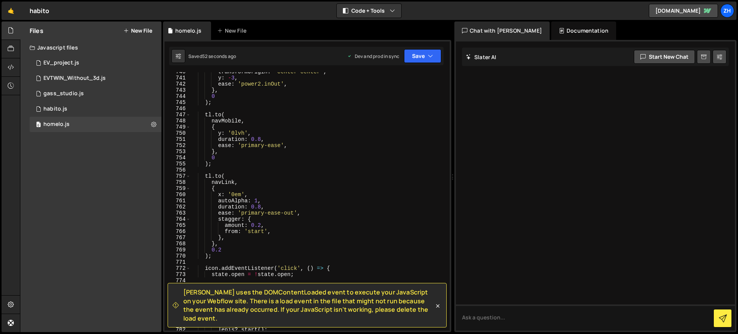
click at [341, 223] on div "transformOrigin : 'center center' , y : - 3 , ease : 'power2.inOut' , } , 0 ) ;…" at bounding box center [318, 204] width 256 height 271
type textarea "amount: 0.2,"
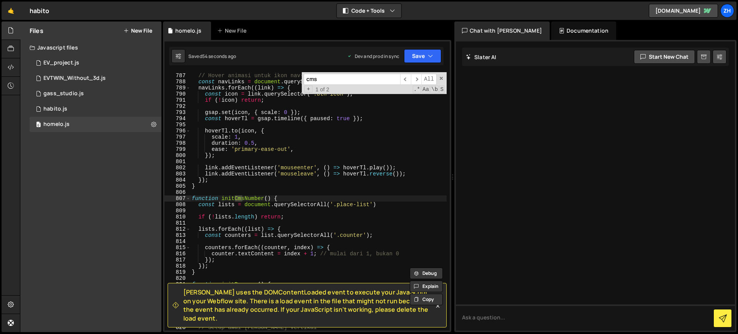
scroll to position [4871, 0]
type input "cms"
click at [290, 242] on div "// Hover animasi untuk ikon nav-link const navLinks = document . querySelectorA…" at bounding box center [318, 202] width 256 height 271
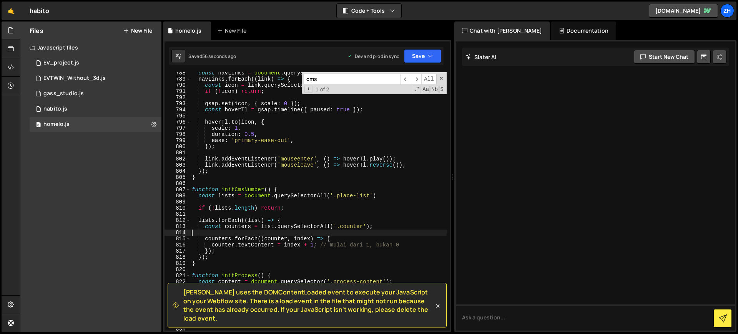
scroll to position [4881, 0]
click at [351, 223] on div "const navLinks = document . querySelectorAll ( '.nav-link' ) ; navLinks . forEa…" at bounding box center [318, 204] width 256 height 271
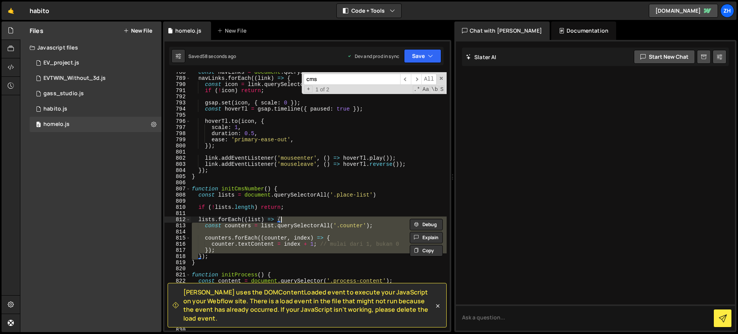
click at [351, 226] on div "const navLinks = document . querySelectorAll ( '.nav-link' ) ; navLinks . forEa…" at bounding box center [318, 201] width 256 height 259
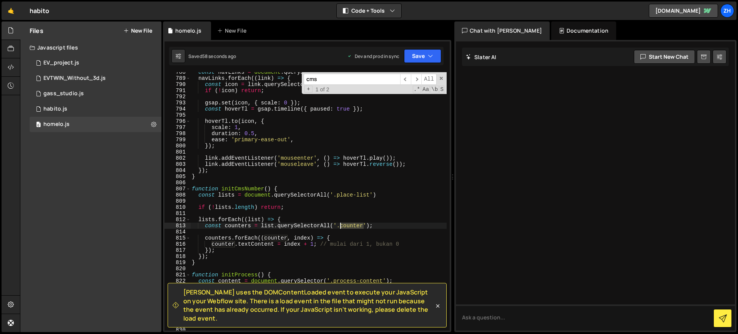
click at [351, 227] on div "const navLinks = document . querySelectorAll ( '.nav-link' ) ; navLinks . forEa…" at bounding box center [318, 204] width 256 height 271
paste textarea "number-list"
click at [372, 237] on div "const navLinks = document . querySelectorAll ( '.nav-link' ) ; navLinks . forEa…" at bounding box center [318, 204] width 256 height 271
type textarea "counters.forEach((counter, index) => {"
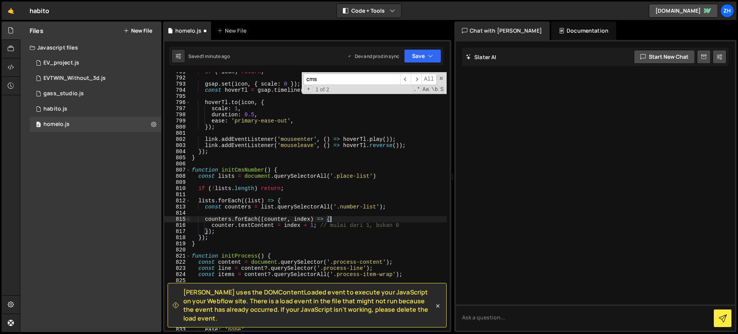
scroll to position [4899, 0]
click at [384, 216] on div "if ( ! icon ) return ; gsap . set ( icon , { scale : 0 }) ; const hoverTl = gsa…" at bounding box center [318, 204] width 256 height 271
click at [426, 54] on button "Save" at bounding box center [422, 56] width 37 height 14
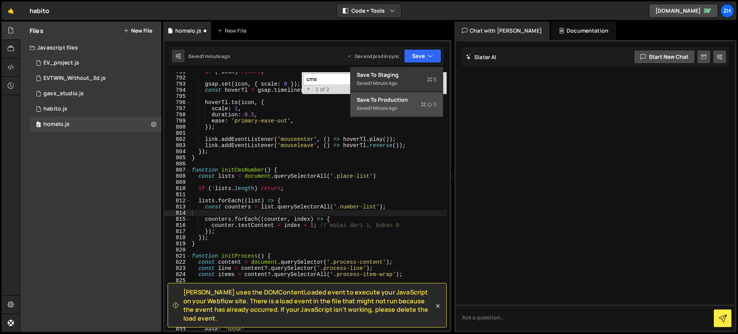
click at [418, 105] on div "Saved 1 minute ago" at bounding box center [397, 108] width 80 height 9
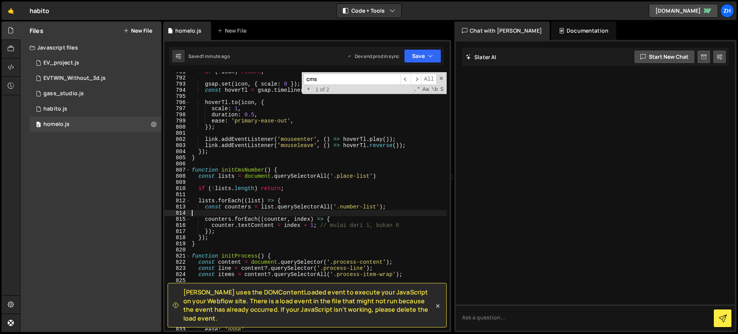
click at [353, 214] on div "if ( ! icon ) return ; gsap . set ( icon , { scale : 0 }) ; const hoverTl = gsa…" at bounding box center [318, 204] width 256 height 271
click at [316, 227] on div "if ( ! icon ) return ; gsap . set ( icon , { scale : 0 }) ; const hoverTl = gsa…" at bounding box center [318, 204] width 256 height 271
drag, startPoint x: 413, startPoint y: 226, endPoint x: 212, endPoint y: 226, distance: 201.1
click at [212, 226] on div "if ( ! icon ) return ; gsap . set ( icon , { scale : 0 }) ; const hoverTl = gsa…" at bounding box center [318, 204] width 256 height 271
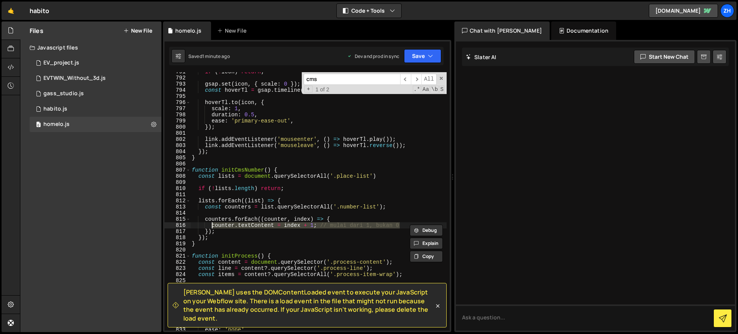
paste textarea "innerText = (index + 1) + '.';"
click at [364, 227] on div "if ( ! icon ) return ; gsap . set ( icon , { scale : 0 }) ; const hoverTl = gsa…" at bounding box center [318, 204] width 256 height 271
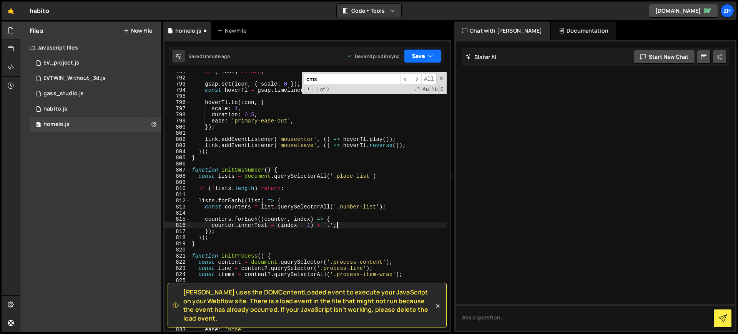
click at [424, 52] on button "Save" at bounding box center [422, 56] width 37 height 14
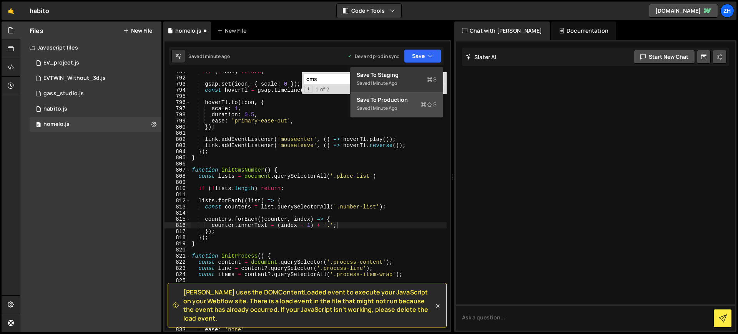
click at [411, 108] on div "Saved 1 minute ago" at bounding box center [397, 108] width 80 height 9
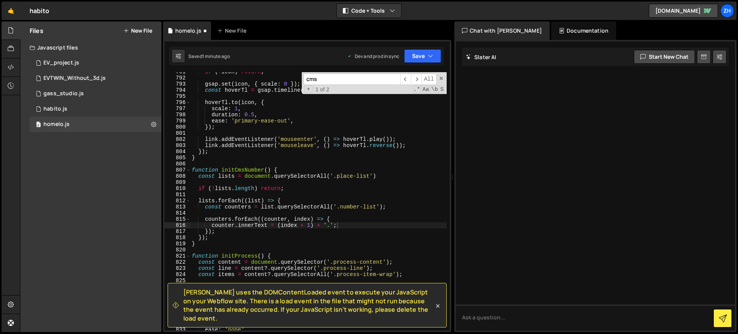
click at [388, 223] on div "if ( ! icon ) return ; gsap . set ( icon , { scale : 0 }) ; const hoverTl = gsa…" at bounding box center [318, 204] width 256 height 271
click at [442, 80] on span at bounding box center [441, 78] width 5 height 5
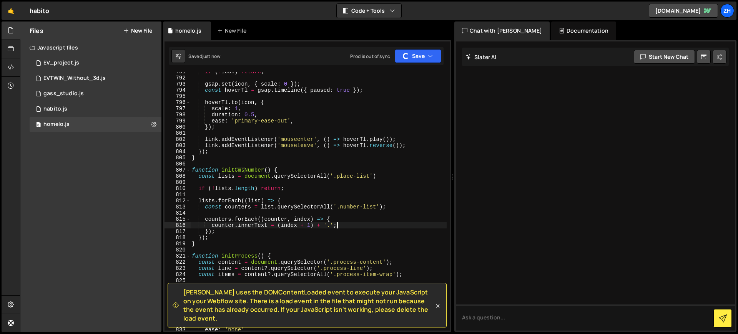
click at [381, 221] on div "if ( ! icon ) return ; gsap . set ( icon , { scale : 0 }) ; const hoverTl = gsa…" at bounding box center [318, 204] width 256 height 271
click at [272, 176] on div "if ( ! icon ) return ; gsap . set ( icon , { scale : 0 }) ; const hoverTl = gsa…" at bounding box center [318, 204] width 256 height 271
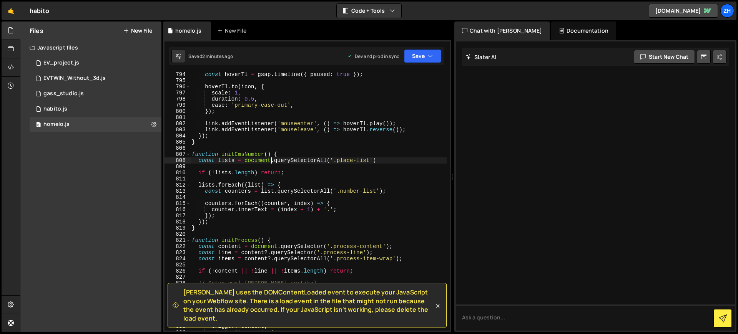
scroll to position [4916, 0]
click at [327, 216] on div "const hoverTl = gsap . timeline ({ paused : true }) ; hoverTl . to ( icon , { s…" at bounding box center [318, 205] width 256 height 271
click at [326, 221] on div "const hoverTl = gsap . timeline ({ paused : true }) ; hoverTl . to ( icon , { s…" at bounding box center [318, 205] width 256 height 271
type textarea "});"
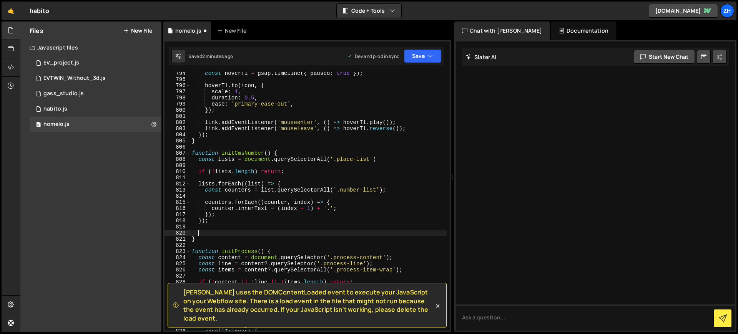
paste textarea
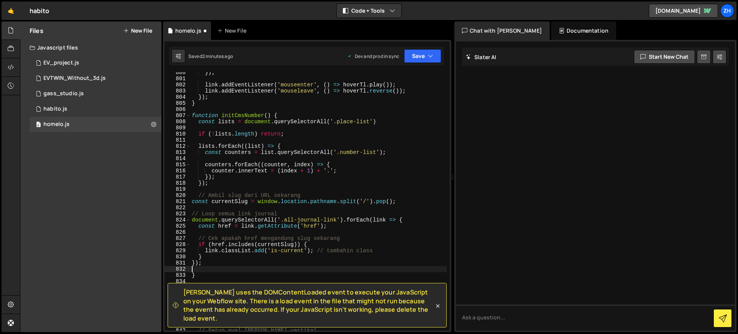
scroll to position [4954, 0]
click at [315, 259] on div "}) ; link . addEventListener ( 'mouseenter' , ( ) => hoverTl . play ( )) ; link…" at bounding box center [318, 205] width 256 height 271
click at [290, 219] on div "}) ; link . addEventListener ( 'mouseenter' , ( ) => hoverTl . play ( )) ; link…" at bounding box center [318, 205] width 256 height 271
click at [370, 237] on div "}) ; link . addEventListener ( 'mouseenter' , ( ) => hoverTl . play ( )) ; link…" at bounding box center [318, 205] width 256 height 271
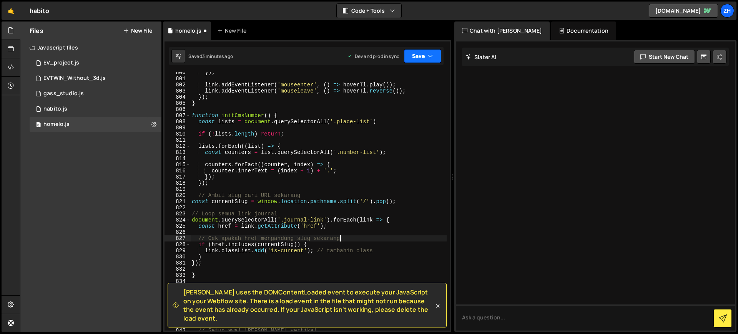
click at [424, 62] on button "Save" at bounding box center [422, 56] width 37 height 14
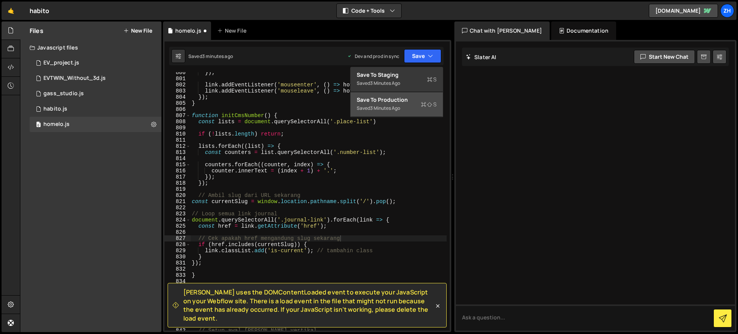
click at [408, 108] on div "Saved 3 minutes ago" at bounding box center [397, 108] width 80 height 9
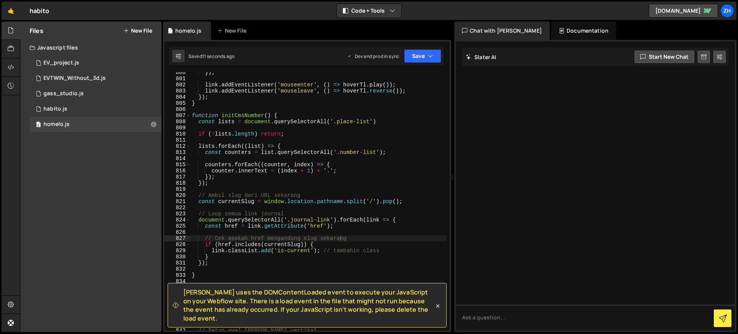
type textarea "const currentSlug = window.location.pathname.split('/').pop();"
click at [412, 200] on div "}) ; link . addEventListener ( 'mouseenter' , ( ) => hoverTl . play ( )) ; link…" at bounding box center [318, 205] width 256 height 271
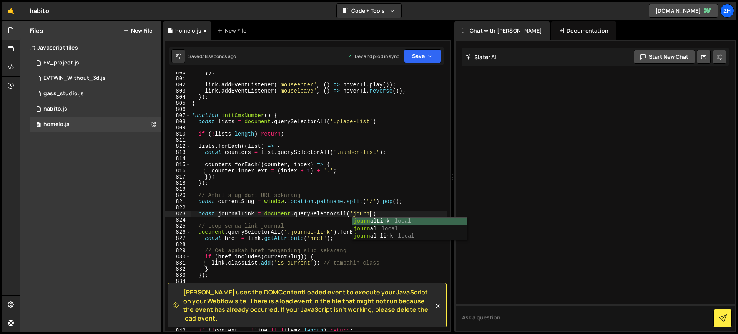
scroll to position [0, 12]
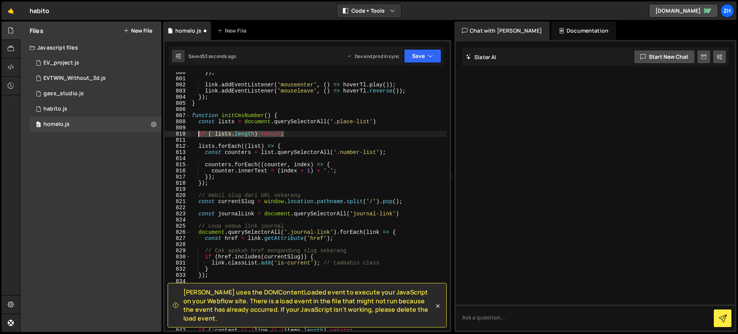
drag, startPoint x: 288, startPoint y: 135, endPoint x: 200, endPoint y: 133, distance: 88.4
click at [200, 133] on div "}) ; link . addEventListener ( 'mouseenter' , ( ) => hoverTl . play ( )) ; link…" at bounding box center [318, 205] width 256 height 271
click at [408, 217] on div "}) ; link . addEventListener ( 'mouseenter' , ( ) => hoverTl . play ( )) ; link…" at bounding box center [318, 205] width 256 height 271
type textarea "const journalLink = document.querySelectorAll('journal-link')"
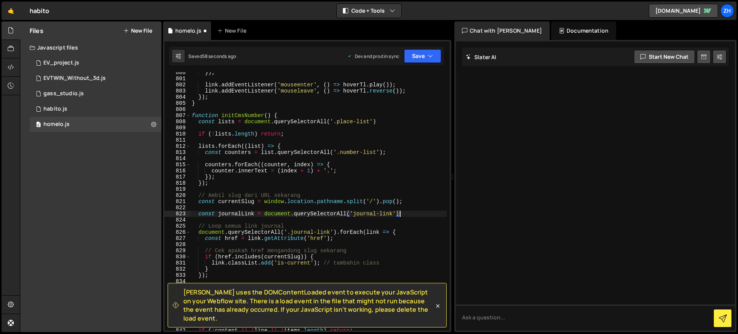
scroll to position [0, 0]
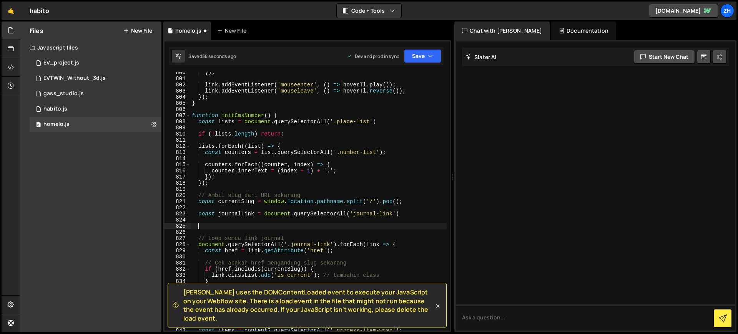
paste textarea "if (!lists.length) return;"
click at [359, 239] on div "}) ; link . addEventListener ( 'mouseenter' , ( ) => hoverTl . play ( )) ; link…" at bounding box center [318, 205] width 256 height 271
type textarea "// Loop semua link journal"
click at [347, 256] on div "}) ; link . addEventListener ( 'mouseenter' , ( ) => hoverTl . play ( )) ; link…" at bounding box center [318, 205] width 256 height 271
click at [340, 252] on div "}) ; link . addEventListener ( 'mouseenter' , ( ) => hoverTl . play ( )) ; link…" at bounding box center [318, 205] width 256 height 271
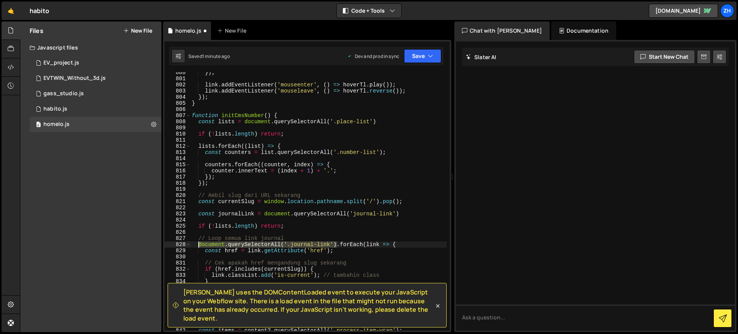
drag, startPoint x: 338, startPoint y: 246, endPoint x: 199, endPoint y: 246, distance: 138.8
click at [199, 246] on div "}) ; link . addEventListener ( 'mouseenter' , ( ) => hoverTl . play ( )) ; link…" at bounding box center [318, 205] width 256 height 271
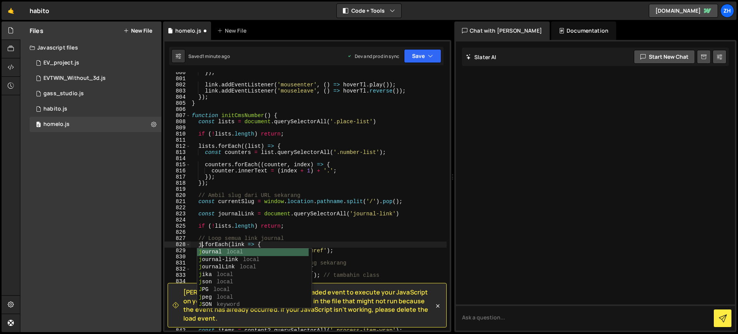
scroll to position [0, 1]
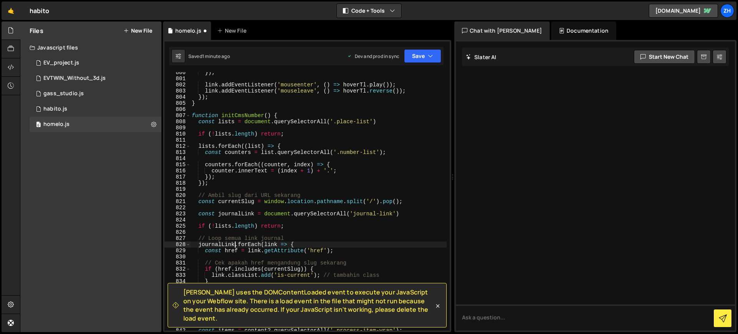
click at [258, 236] on div "}) ; link . addEventListener ( 'mouseenter' , ( ) => hoverTl . play ( )) ; link…" at bounding box center [318, 205] width 256 height 271
click at [226, 229] on div "}) ; link . addEventListener ( 'mouseenter' , ( ) => hoverTl . play ( )) ; link…" at bounding box center [318, 205] width 256 height 271
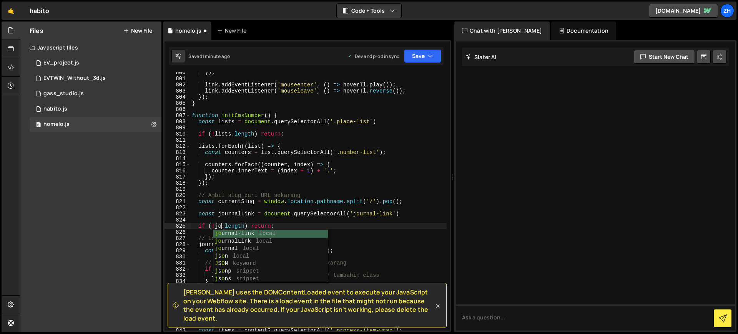
scroll to position [0, 2]
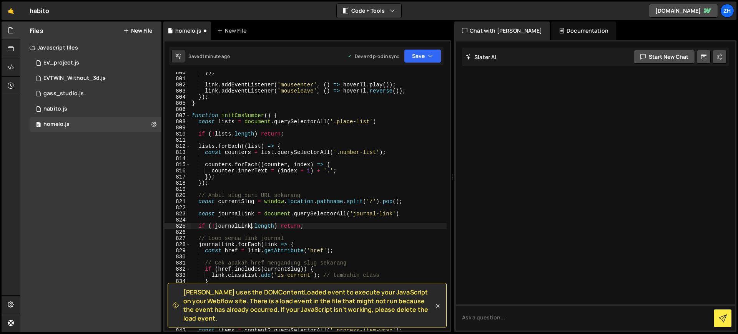
click at [357, 244] on div "}) ; link . addEventListener ( 'mouseenter' , ( ) => hoverTl . play ( )) ; link…" at bounding box center [318, 205] width 256 height 271
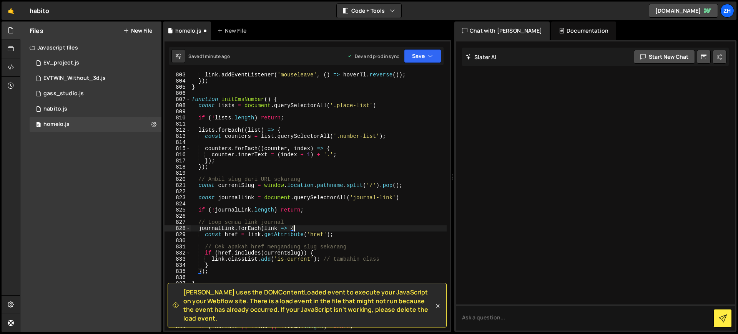
scroll to position [4974, 0]
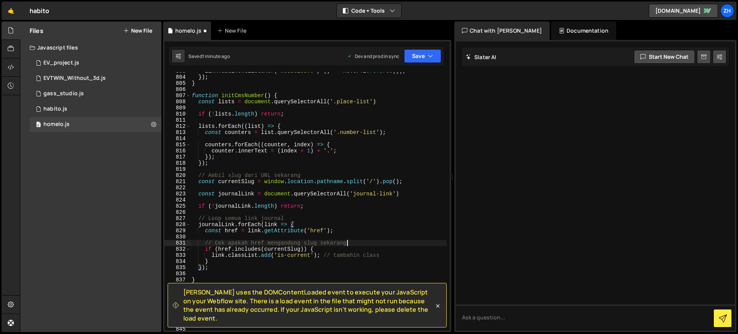
click at [357, 244] on div "link . addEventListener ( 'mouseleave' , ( ) => hoverTl . reverse ( )) ; }) ; }…" at bounding box center [318, 203] width 256 height 271
type textarea "// Cek apakah href mengandung slug sekarang"
click at [425, 62] on button "Save" at bounding box center [422, 56] width 37 height 14
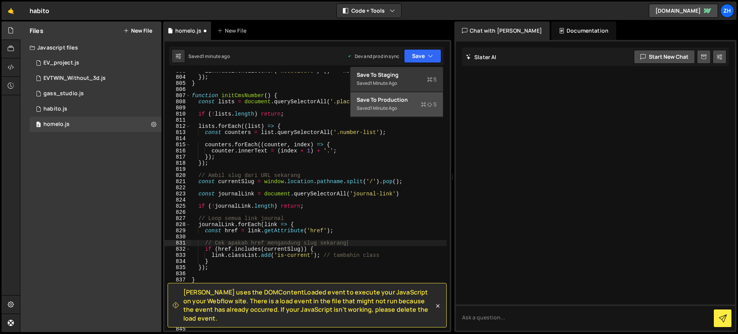
click at [414, 105] on div "Saved 1 minute ago" at bounding box center [397, 108] width 80 height 9
